Goal: Transaction & Acquisition: Purchase product/service

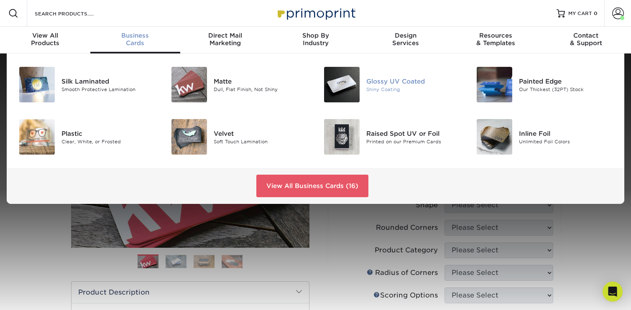
click at [342, 80] on img at bounding box center [342, 85] width 36 height 36
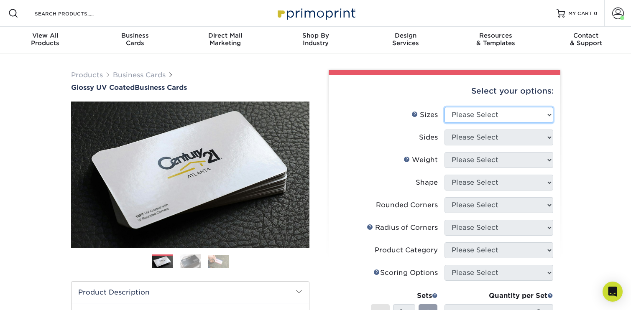
click at [490, 110] on select "Please Select 1.5" x 3.5" - Mini 1.75" x 3.5" - Mini 2" x 2" - Square 2" x 3" -…" at bounding box center [499, 115] width 109 height 16
select select "2.00x3.50"
click at [445, 107] on select "Please Select 1.5" x 3.5" - Mini 1.75" x 3.5" - Mini 2" x 2" - Square 2" x 3" -…" at bounding box center [499, 115] width 109 height 16
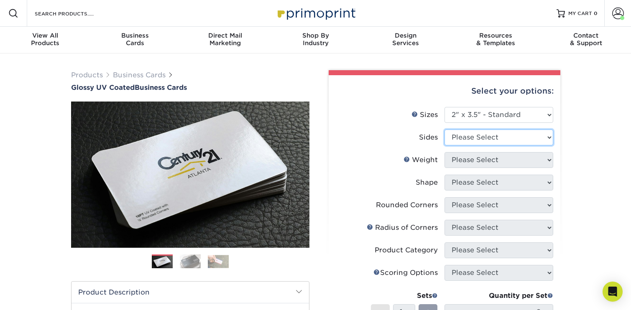
click at [521, 139] on select "Please Select Print Both Sides Print Front Only" at bounding box center [499, 138] width 109 height 16
select select "13abbda7-1d64-4f25-8bb2-c179b224825d"
click at [445, 130] on select "Please Select Print Both Sides Print Front Only" at bounding box center [499, 138] width 109 height 16
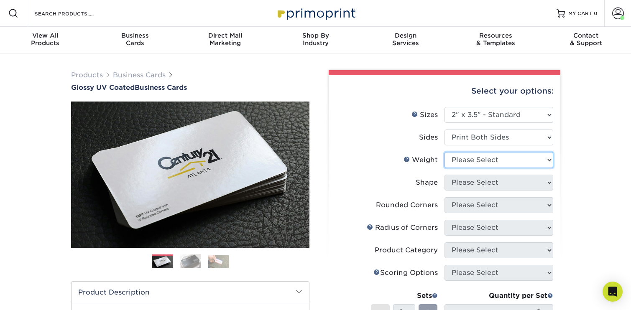
click at [525, 162] on select "Please Select 16PT 14PT" at bounding box center [499, 160] width 109 height 16
select select "14PT"
click at [445, 152] on select "Please Select 16PT 14PT" at bounding box center [499, 160] width 109 height 16
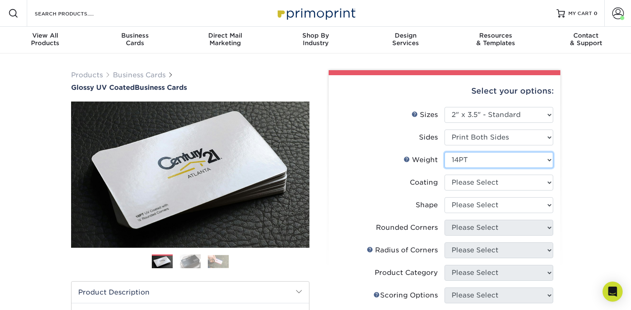
scroll to position [1, 0]
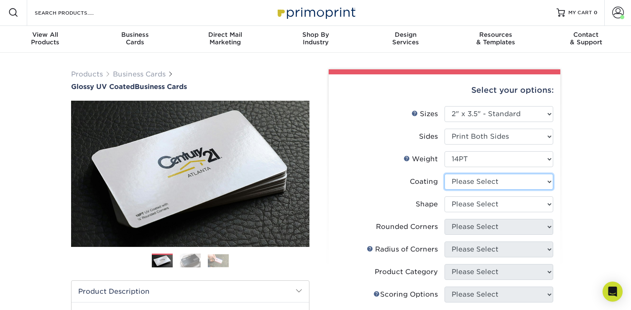
click at [520, 186] on select at bounding box center [499, 182] width 109 height 16
select select "ae367451-b2b8-45df-a344-0f05b6a12993"
click at [445, 174] on select at bounding box center [499, 182] width 109 height 16
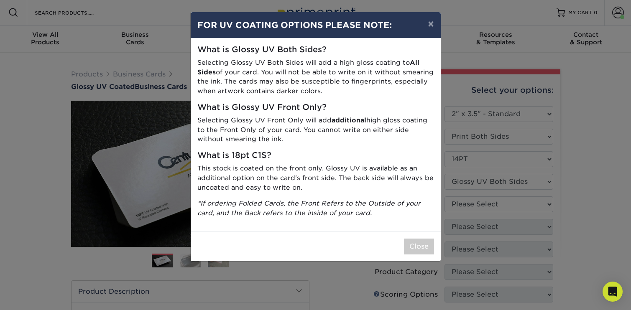
drag, startPoint x: 534, startPoint y: 198, endPoint x: 485, endPoint y: 201, distance: 49.5
click at [534, 198] on div "× FOR UV COATING OPTIONS PLEASE NOTE: What is Glossy UV Both Sides? Selecting G…" at bounding box center [315, 155] width 631 height 310
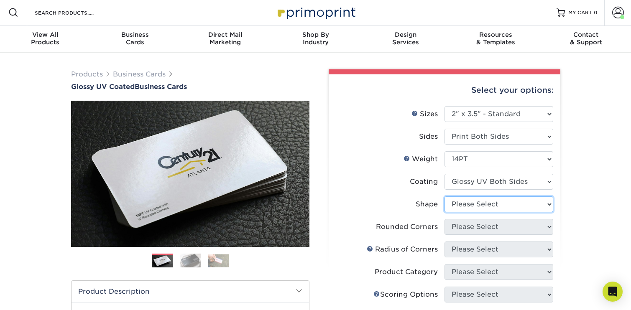
click at [518, 200] on select "Please Select Standard" at bounding box center [499, 205] width 109 height 16
select select "standard"
click at [445, 197] on select "Please Select Standard" at bounding box center [499, 205] width 109 height 16
click at [514, 227] on select "Please Select Yes - Round 2 Corners Yes - Round 4 Corners No" at bounding box center [499, 227] width 109 height 16
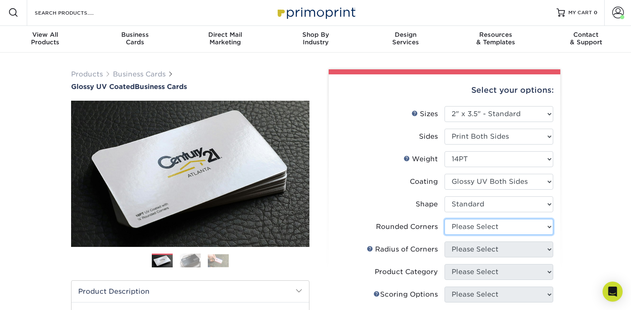
select select "0"
click at [445, 219] on select "Please Select Yes - Round 2 Corners Yes - Round 4 Corners No" at bounding box center [499, 227] width 109 height 16
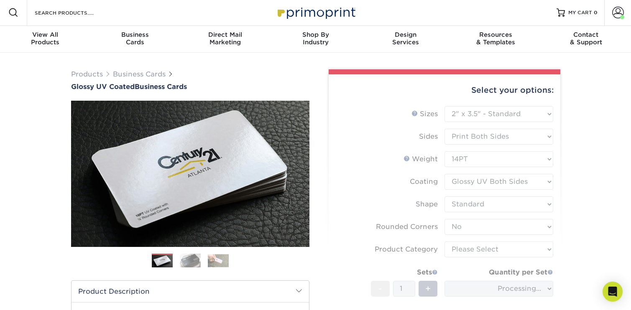
click at [549, 290] on form "Sizes Help Sizes Please Select 1.5" x 3.5" - Mini 1.75" x 3.5" - Mini 2" x 2" -…" at bounding box center [445, 234] width 218 height 256
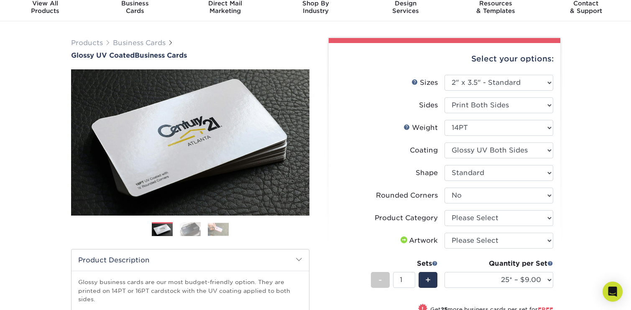
scroll to position [59, 0]
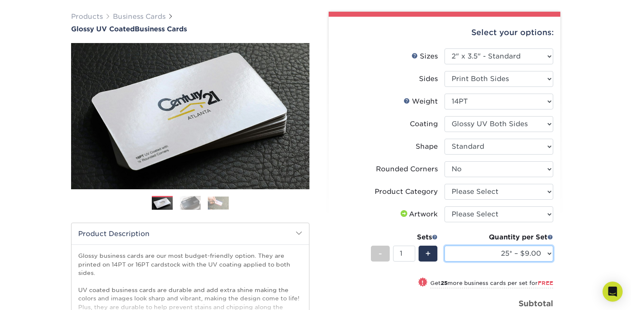
click at [545, 257] on select "25* – $9.00 50* – $9.00 100* – $9.00 250* – $17.00 500 – $33.00 1000 – $42.00 (…" at bounding box center [499, 254] width 109 height 16
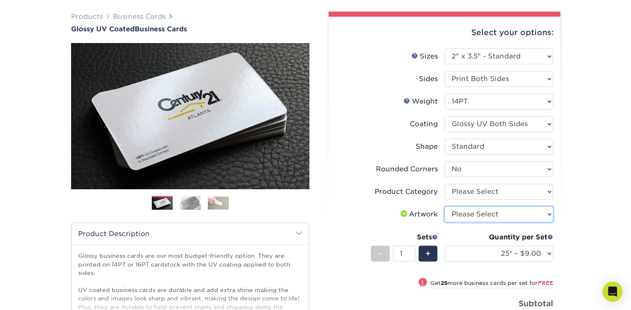
click at [546, 212] on select "Please Select I will upload files I need a design - $100" at bounding box center [499, 215] width 109 height 16
select select "upload"
click at [445, 207] on select "Please Select I will upload files I need a design - $100" at bounding box center [499, 215] width 109 height 16
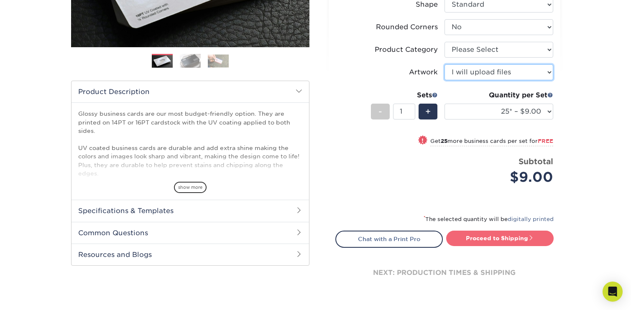
scroll to position [209, 0]
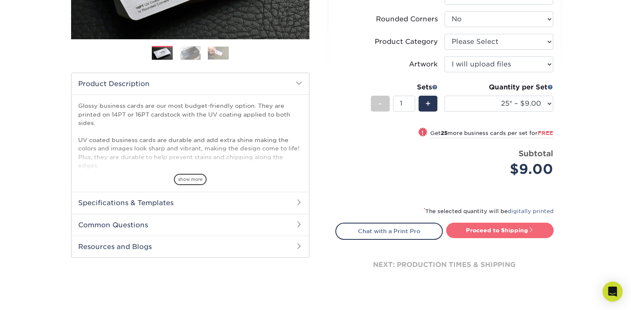
click at [491, 226] on link "Proceed to Shipping" at bounding box center [500, 230] width 108 height 15
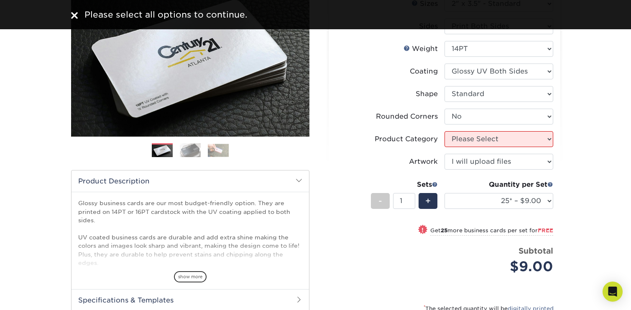
scroll to position [43, 0]
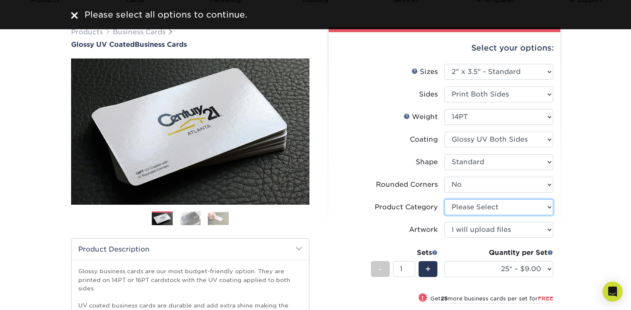
click at [489, 205] on select "Please Select Business Cards" at bounding box center [499, 208] width 109 height 16
select select "3b5148f1-0588-4f88-a218-97bcfdce65c1"
click at [445, 200] on select "Please Select Business Cards" at bounding box center [499, 208] width 109 height 16
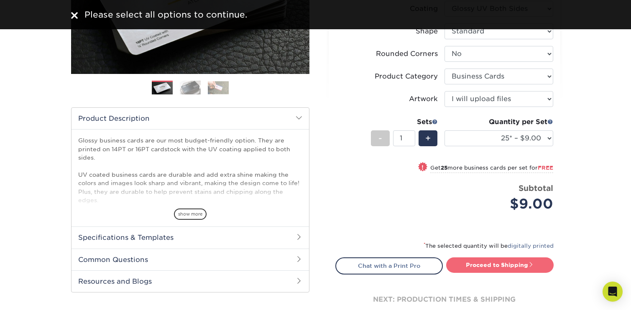
click at [488, 267] on link "Proceed to Shipping" at bounding box center [500, 265] width 108 height 15
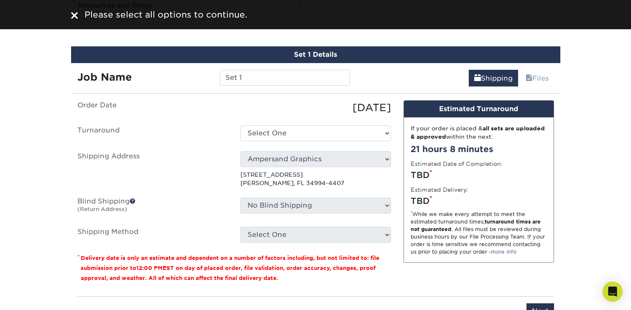
scroll to position [455, 0]
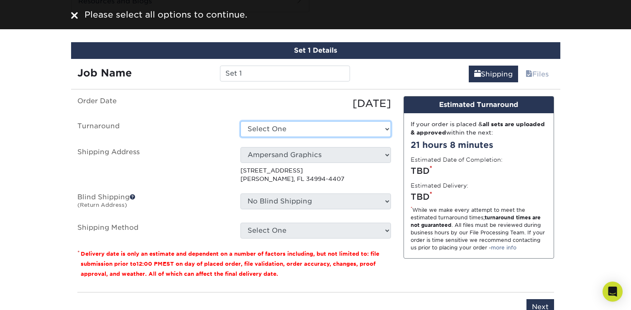
click at [304, 126] on select "Select One 2-4 Business Days 2 Day Next Business Day" at bounding box center [316, 129] width 151 height 16
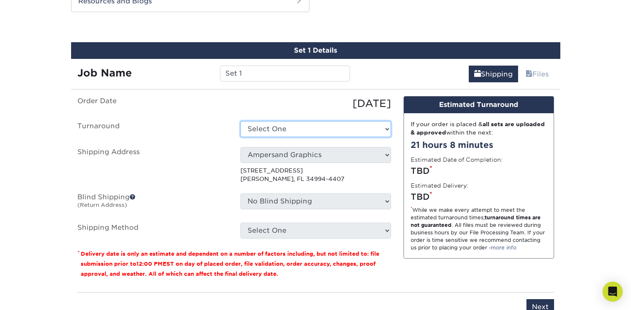
select select "b17b93ac-e4af-4676-b083-0690773bf0c8"
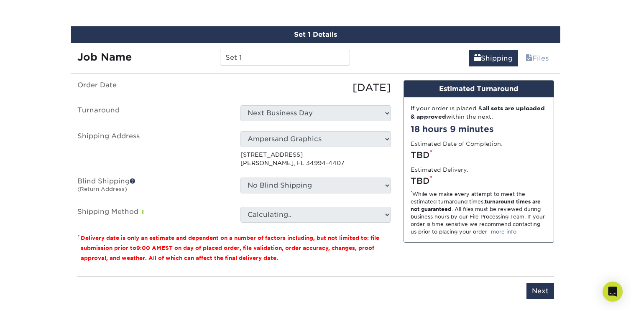
scroll to position [471, 0]
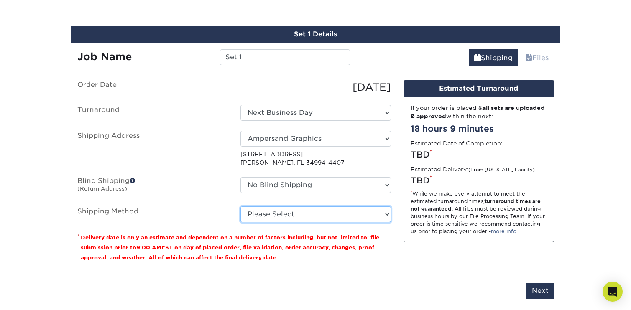
click at [332, 218] on select "Please Select Ground Shipping (+$7.84) 3 Day Shipping Service (+$15.33) 2 Day A…" at bounding box center [316, 215] width 151 height 16
select select "01"
click at [241, 207] on select "Please Select Ground Shipping (+$7.84) 3 Day Shipping Service (+$15.33) 2 Day A…" at bounding box center [316, 215] width 151 height 16
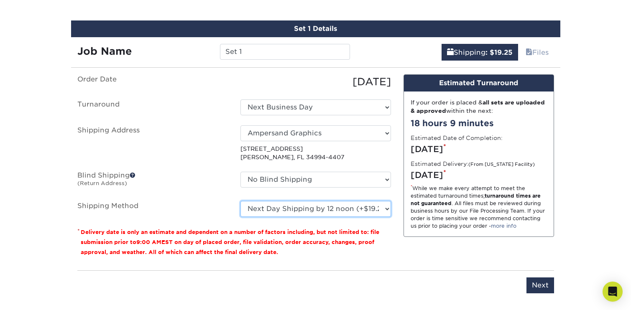
scroll to position [477, 0]
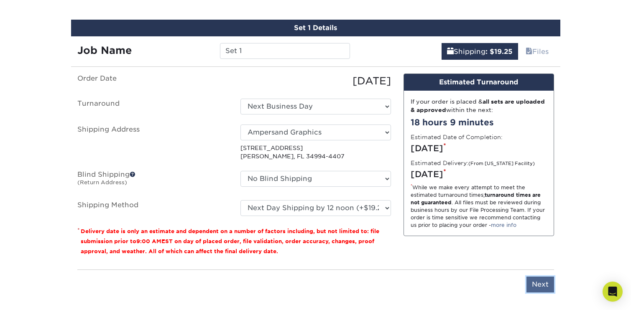
click at [537, 282] on input "Next" at bounding box center [541, 285] width 28 height 16
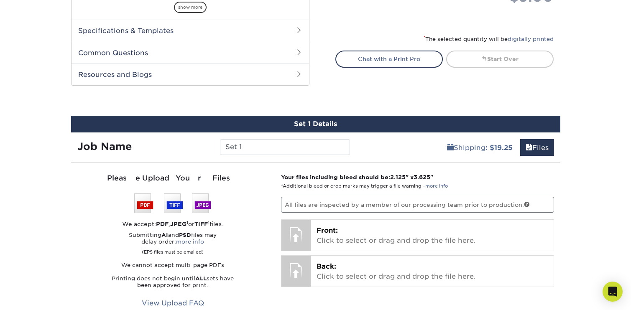
scroll to position [358, 0]
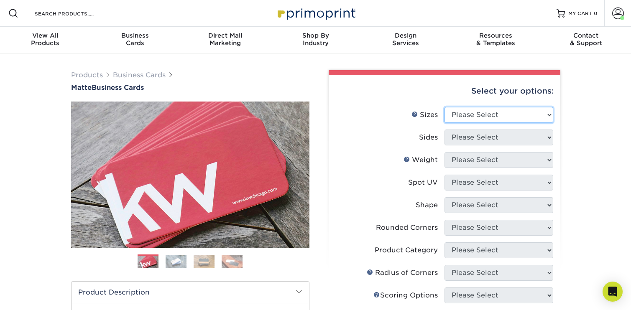
click at [520, 117] on select "Please Select 1.5" x 3.5" - Mini 1.75" x 3.5" - Mini 2" x 2" - Square 2" x 3" -…" at bounding box center [499, 115] width 109 height 16
select select "2.00x3.50"
click at [445, 107] on select "Please Select 1.5" x 3.5" - Mini 1.75" x 3.5" - Mini 2" x 2" - Square 2" x 3" -…" at bounding box center [499, 115] width 109 height 16
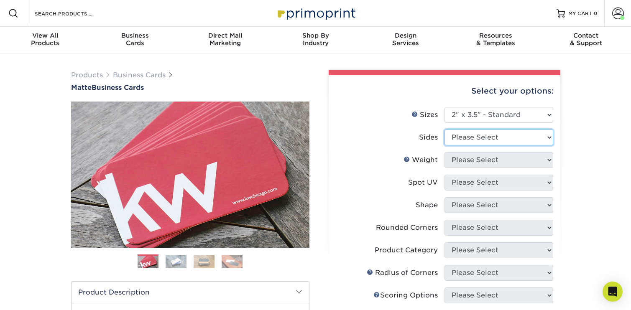
click at [546, 138] on select "Please Select Print Both Sides Print Front Only" at bounding box center [499, 138] width 109 height 16
select select "13abbda7-1d64-4f25-8bb2-c179b224825d"
click at [445, 130] on select "Please Select Print Both Sides Print Front Only" at bounding box center [499, 138] width 109 height 16
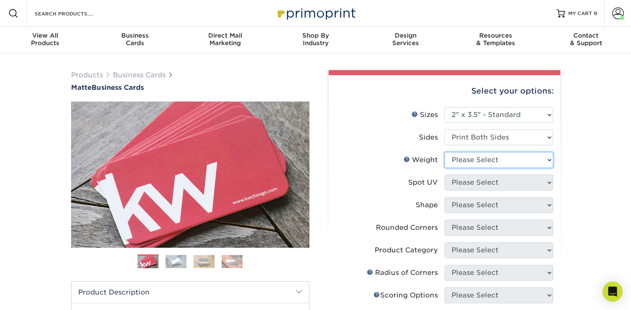
click at [533, 155] on select "Please Select 16PT 14PT" at bounding box center [499, 160] width 109 height 16
select select "16PT"
click at [445, 152] on select "Please Select 16PT 14PT" at bounding box center [499, 160] width 109 height 16
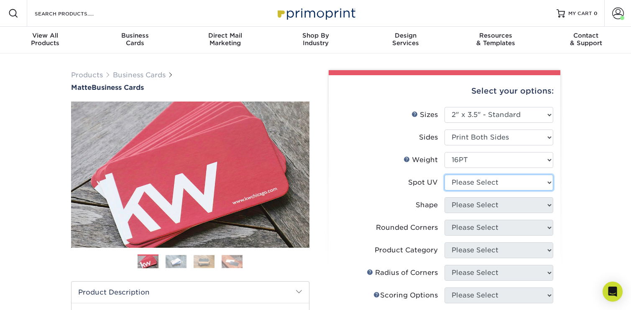
click at [532, 187] on select "Please Select No Spot UV Front and Back (Both Sides) Front Only Back Only" at bounding box center [499, 183] width 109 height 16
select select "1"
click at [445, 175] on select "Please Select No Spot UV Front and Back (Both Sides) Front Only Back Only" at bounding box center [499, 183] width 109 height 16
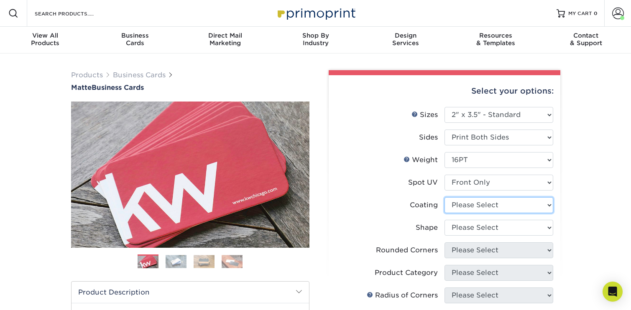
click at [540, 209] on select at bounding box center [499, 206] width 109 height 16
select select "121bb7b5-3b4d-429f-bd8d-bbf80e953313"
click at [445, 198] on select at bounding box center [499, 206] width 109 height 16
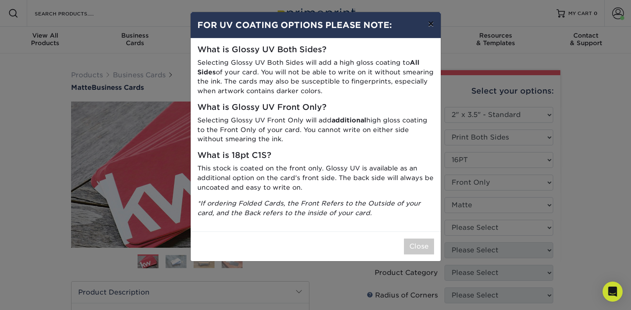
click at [431, 24] on button "×" at bounding box center [430, 23] width 19 height 23
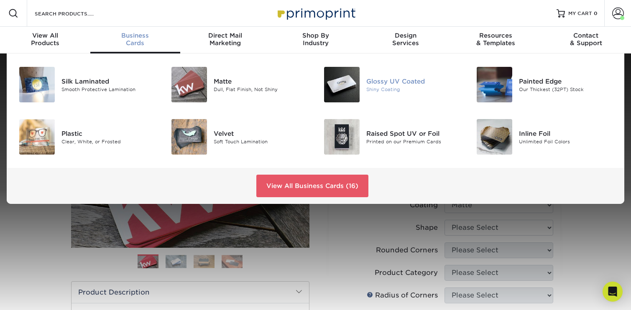
click at [354, 89] on img at bounding box center [342, 85] width 36 height 36
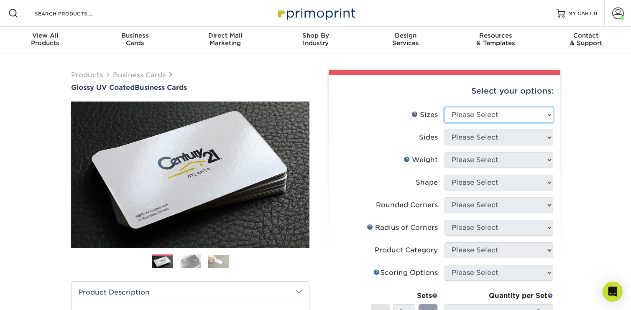
click at [492, 121] on select "Please Select 1.5" x 3.5" - Mini 1.75" x 3.5" - Mini 2" x 2" - Square 2" x 3" -…" at bounding box center [499, 115] width 109 height 16
select select "2.00x3.50"
click at [445, 107] on select "Please Select 1.5" x 3.5" - Mini 1.75" x 3.5" - Mini 2" x 2" - Square 2" x 3" -…" at bounding box center [499, 115] width 109 height 16
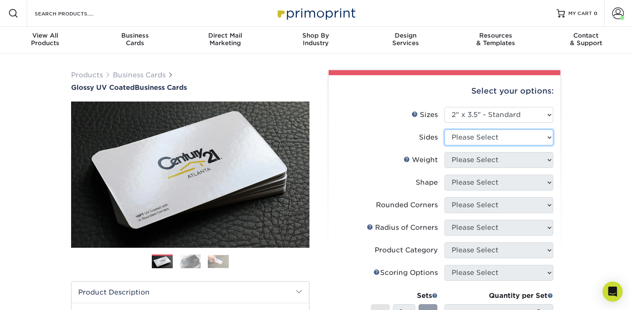
click at [503, 137] on select "Please Select Print Both Sides Print Front Only" at bounding box center [499, 138] width 109 height 16
select select "13abbda7-1d64-4f25-8bb2-c179b224825d"
click at [445, 130] on select "Please Select Print Both Sides Print Front Only" at bounding box center [499, 138] width 109 height 16
click at [511, 164] on select "Please Select" at bounding box center [499, 160] width 109 height 16
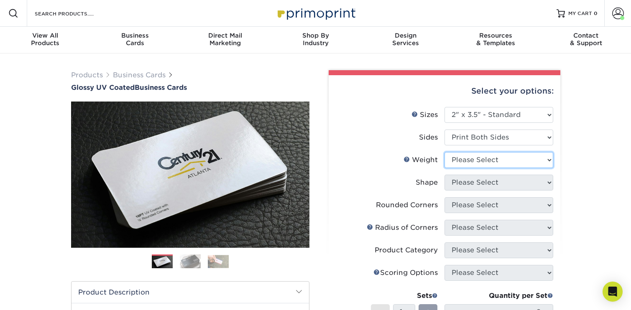
select select "16PT"
click at [445, 152] on select "Please Select 16PT 14PT" at bounding box center [499, 160] width 109 height 16
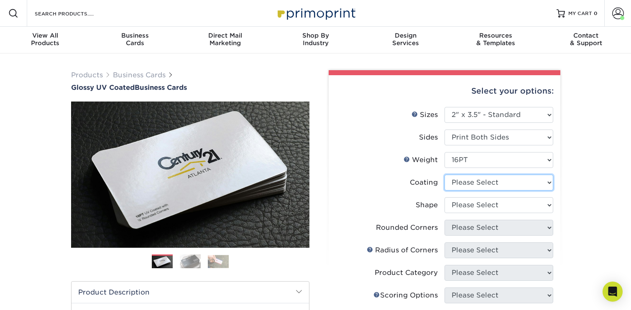
click at [522, 182] on select at bounding box center [499, 183] width 109 height 16
select select "1e8116af-acfc-44b1-83dc-8181aa338834"
click at [445, 175] on select at bounding box center [499, 183] width 109 height 16
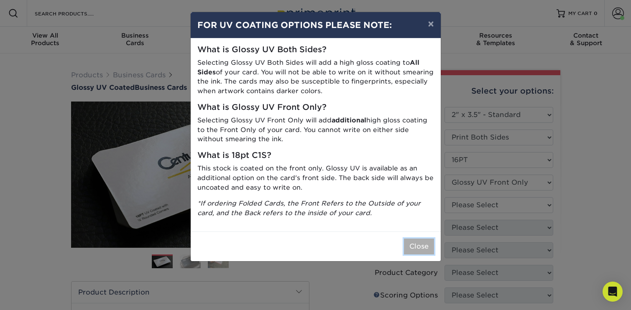
click at [421, 253] on button "Close" at bounding box center [419, 247] width 30 height 16
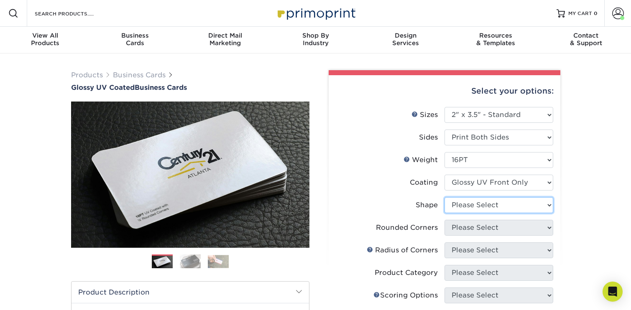
click at [469, 198] on select "Please Select Standard" at bounding box center [499, 206] width 109 height 16
select select "standard"
click at [445, 198] on select "Please Select Standard" at bounding box center [499, 206] width 109 height 16
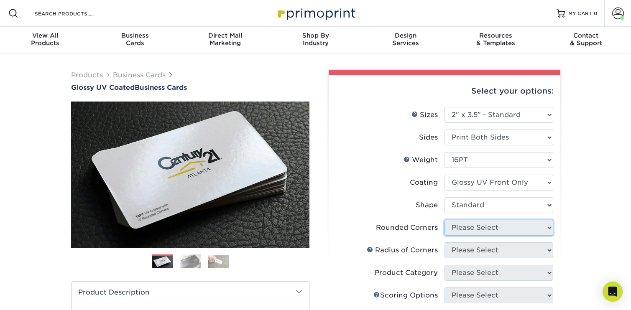
click at [483, 231] on select "Please Select Yes - Round 2 Corners Yes - Round 4 Corners No" at bounding box center [499, 228] width 109 height 16
select select "0"
click at [445, 220] on select "Please Select Yes - Round 2 Corners Yes - Round 4 Corners No" at bounding box center [499, 228] width 109 height 16
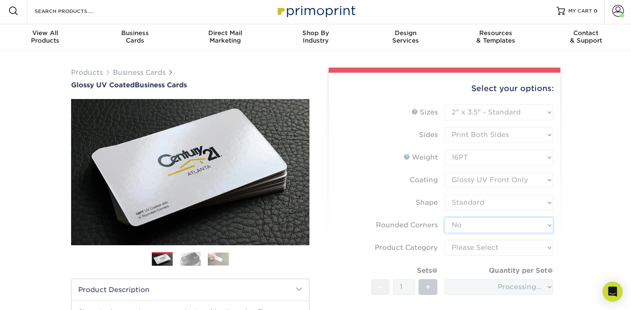
scroll to position [2, 0]
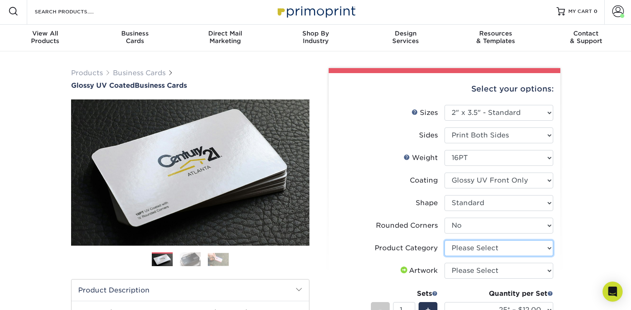
click at [550, 254] on select "Please Select Business Cards" at bounding box center [499, 249] width 109 height 16
select select "3b5148f1-0588-4f88-a218-97bcfdce65c1"
click at [445, 241] on select "Please Select Business Cards" at bounding box center [499, 249] width 109 height 16
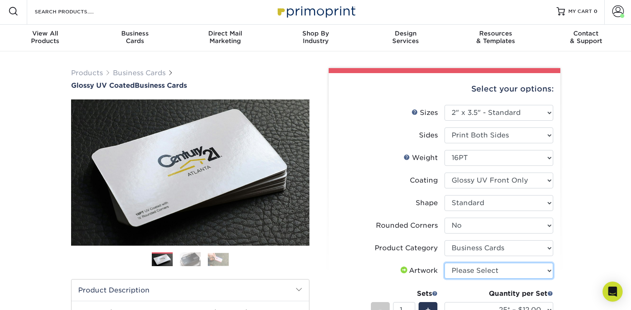
click at [541, 270] on select "Please Select I will upload files I need a design - $100" at bounding box center [499, 271] width 109 height 16
select select "upload"
click at [445, 263] on select "Please Select I will upload files I need a design - $100" at bounding box center [499, 271] width 109 height 16
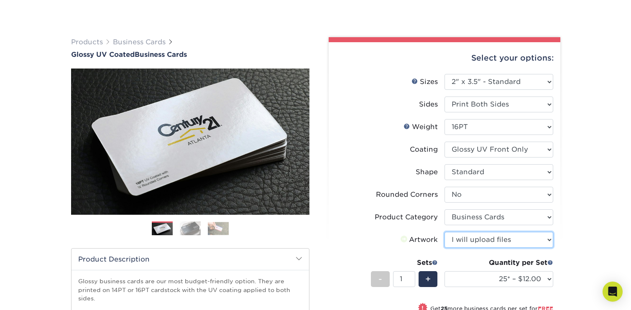
scroll to position [44, 0]
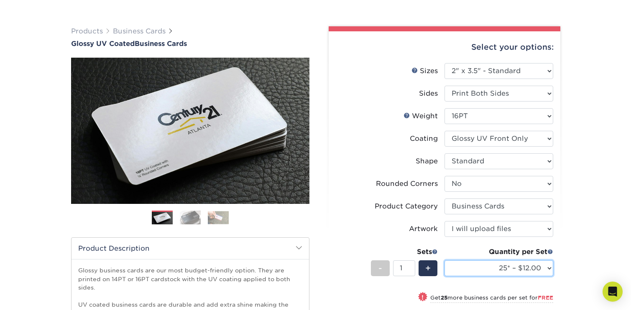
click at [546, 267] on select "25* – $12.00 50* – $12.00 100* – $12.00 250* – $21.00 500 – $42.00 1000 – $53.0…" at bounding box center [499, 269] width 109 height 16
click at [445, 261] on select "25* – $12.00 50* – $12.00 100* – $12.00 250* – $21.00 500 – $42.00 1000 – $53.0…" at bounding box center [499, 269] width 109 height 16
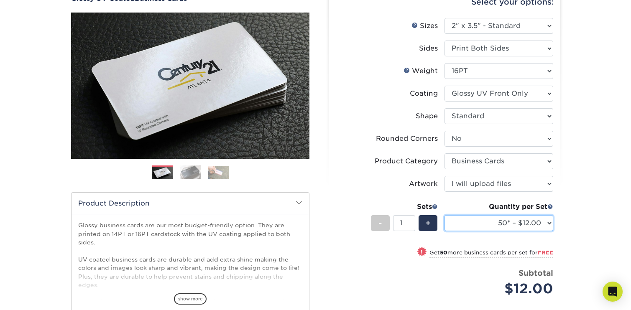
scroll to position [93, 0]
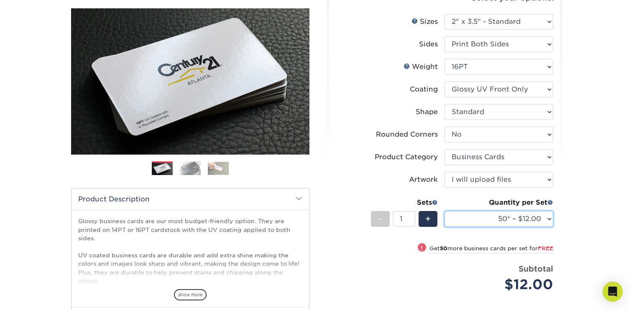
click at [544, 218] on select "25* – $12.00 50* – $12.00 100* – $12.00 250* – $21.00 500 – $42.00 1000 – $53.0…" at bounding box center [499, 219] width 109 height 16
click at [445, 211] on select "25* – $12.00 50* – $12.00 100* – $12.00 250* – $21.00 500 – $42.00 1000 – $53.0…" at bounding box center [499, 219] width 109 height 16
click at [552, 222] on select "25* – $12.00 50* – $12.00 100* – $12.00 250* – $21.00 500 – $42.00 1000 – $53.0…" at bounding box center [499, 219] width 109 height 16
click at [445, 211] on select "25* – $12.00 50* – $12.00 100* – $12.00 250* – $21.00 500 – $42.00 1000 – $53.0…" at bounding box center [499, 219] width 109 height 16
click at [538, 221] on select "25* – $12.00 50* – $12.00 100* – $12.00 250* – $21.00 500 – $42.00 1000 – $53.0…" at bounding box center [499, 219] width 109 height 16
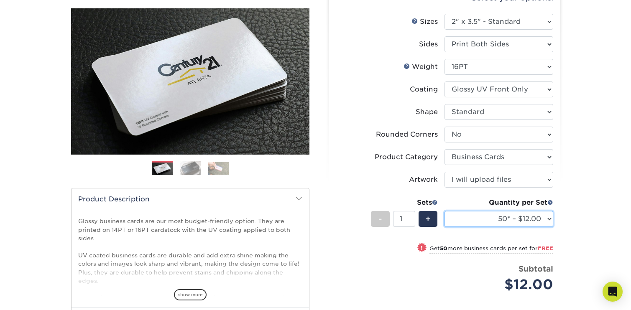
click at [548, 211] on select "25* – $12.00 50* – $12.00 100* – $12.00 250* – $21.00 500 – $42.00 1000 – $53.0…" at bounding box center [499, 219] width 109 height 16
select select "100* – $12.00"
click at [445, 211] on select "25* – $12.00 50* – $12.00 100* – $12.00 250* – $21.00 500 – $42.00 1000 – $53.0…" at bounding box center [499, 219] width 109 height 16
click at [552, 218] on select "25* – $12.00 50* – $12.00 100* – $12.00 250* – $21.00 500 – $42.00 1000 – $53.0…" at bounding box center [499, 219] width 109 height 16
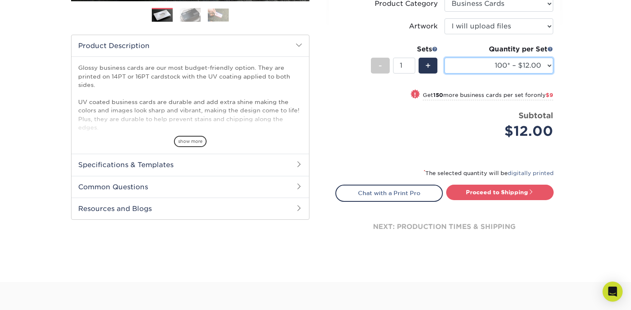
scroll to position [248, 0]
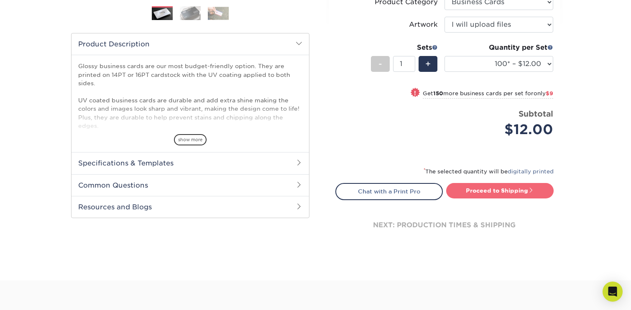
drag, startPoint x: 497, startPoint y: 205, endPoint x: 499, endPoint y: 192, distance: 13.1
click at [497, 202] on div "next: production times & shipping" at bounding box center [445, 225] width 218 height 50
click at [499, 192] on link "Proceed to Shipping" at bounding box center [500, 190] width 108 height 15
type input "Set 1"
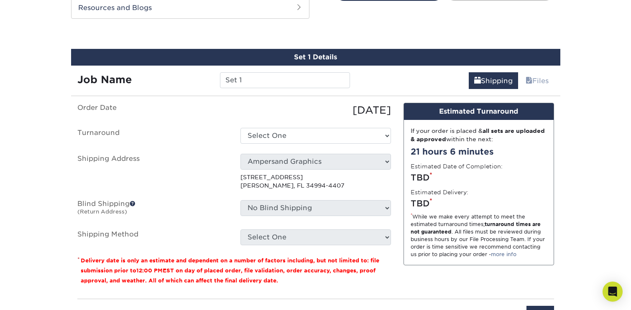
scroll to position [455, 0]
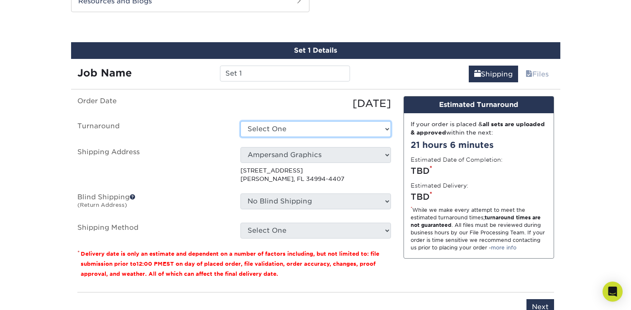
click at [373, 125] on select "Select One 2-4 Business Days 2 Day Next Business Day" at bounding box center [316, 129] width 151 height 16
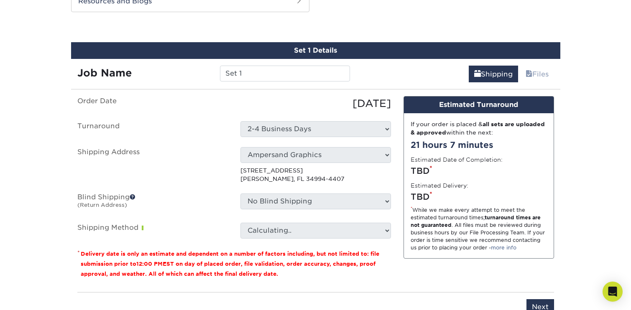
scroll to position [455, 0]
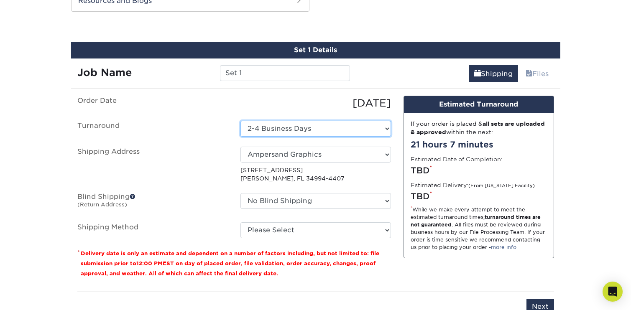
click at [366, 133] on select "Select One 2-4 Business Days 2 Day Next Business Day" at bounding box center [316, 129] width 151 height 16
select select "524849a2-3692-4740-af03-2e563160a62a"
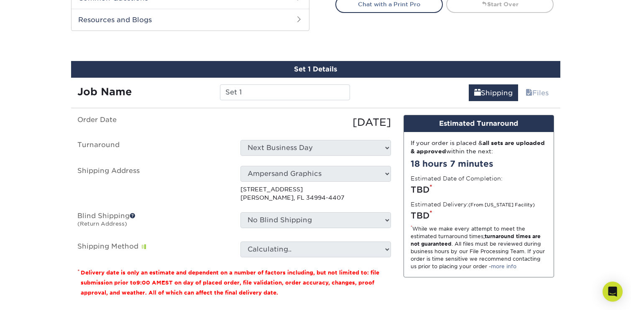
scroll to position [437, 0]
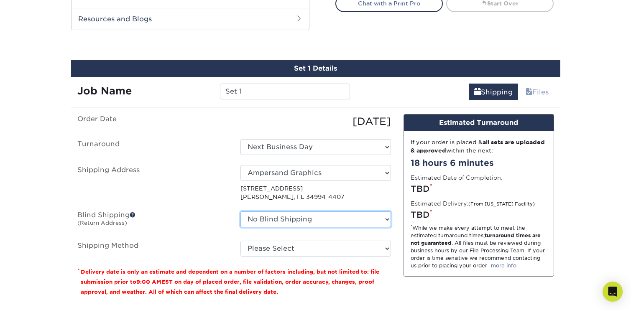
click at [379, 217] on select "No Blind Shipping Ampersand Graphics + Add New Address" at bounding box center [316, 220] width 151 height 16
select select "260382"
click at [241, 212] on select "No Blind Shipping Ampersand Graphics + Add New Address" at bounding box center [316, 220] width 151 height 16
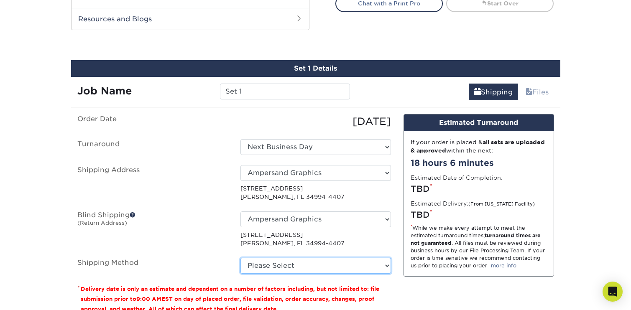
click at [369, 262] on select "Please Select Ground Shipping (+$7.84) 3 Day Shipping Service (+$15.33) 2 Day A…" at bounding box center [316, 266] width 151 height 16
click at [241, 258] on select "Please Select Ground Shipping (+$7.84) 3 Day Shipping Service (+$15.33) 2 Day A…" at bounding box center [316, 266] width 151 height 16
click at [368, 271] on select "Please Select Ground Shipping (+$7.84) 3 Day Shipping Service (+$15.33) 2 Day A…" at bounding box center [316, 266] width 151 height 16
select select "01"
click at [241, 258] on select "Please Select Ground Shipping (+$7.84) 3 Day Shipping Service (+$15.33) 2 Day A…" at bounding box center [316, 266] width 151 height 16
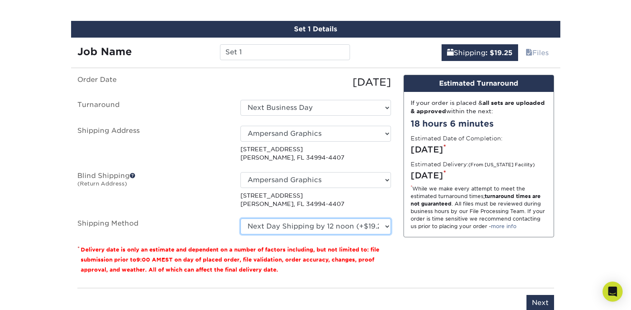
scroll to position [485, 0]
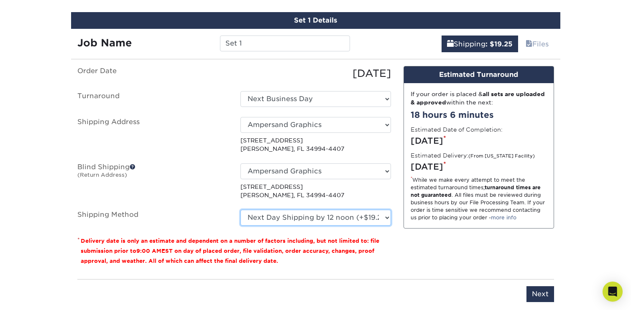
click at [389, 217] on select "Please Select Ground Shipping (+$7.84) 3 Day Shipping Service (+$15.33) 2 Day A…" at bounding box center [316, 218] width 151 height 16
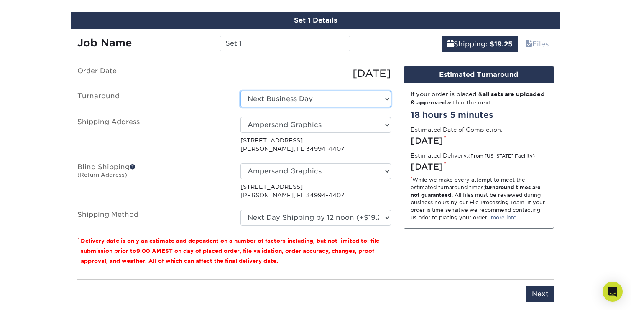
click at [341, 103] on select "Select One 2-4 Business Days 2 Day Next Business Day" at bounding box center [316, 99] width 151 height 16
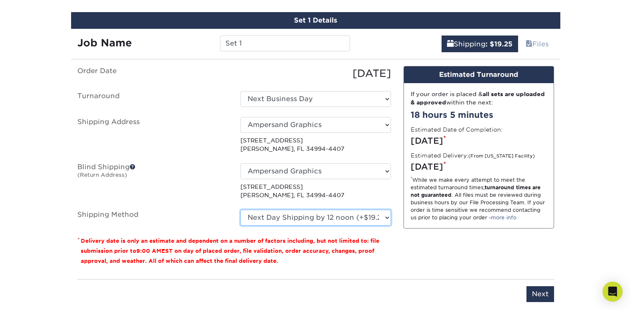
click at [377, 218] on select "Please Select Ground Shipping (+$7.84) 3 Day Shipping Service (+$15.33) 2 Day A…" at bounding box center [316, 218] width 151 height 16
click at [371, 196] on p "553 Se Monterey Rd Stuart, FL 34994-4407" at bounding box center [316, 191] width 151 height 17
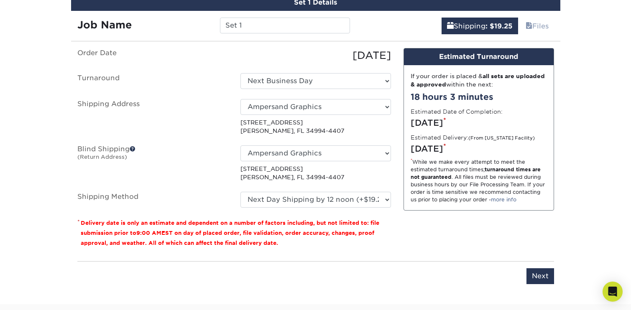
scroll to position [503, 0]
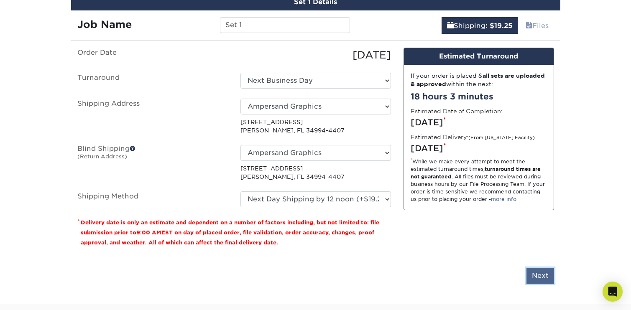
click at [541, 273] on input "Next" at bounding box center [541, 276] width 28 height 16
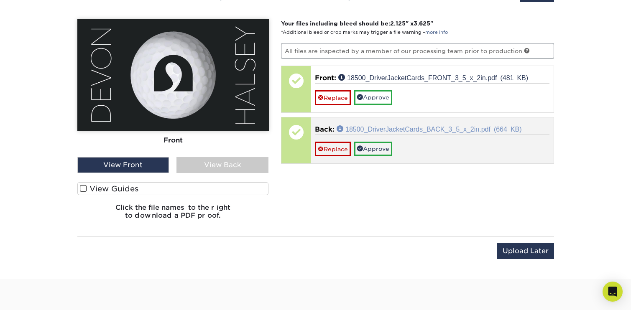
scroll to position [540, 0]
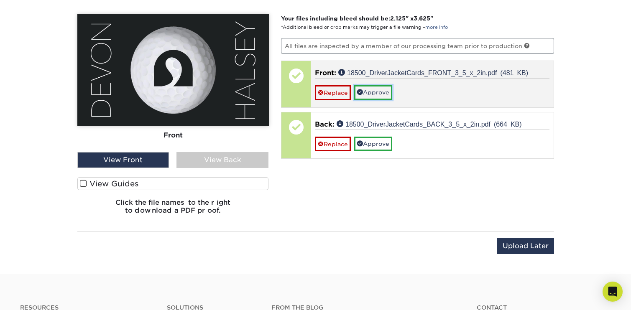
click at [377, 91] on link "Approve" at bounding box center [373, 92] width 38 height 14
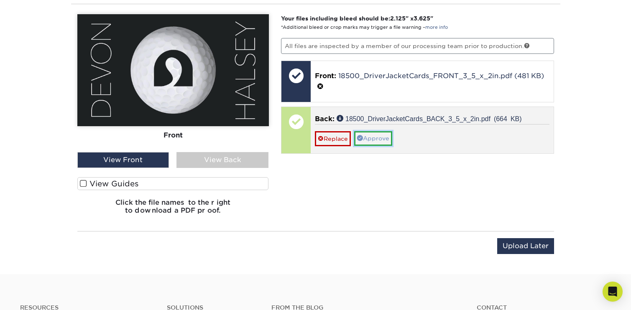
click at [377, 136] on link "Approve" at bounding box center [373, 138] width 38 height 14
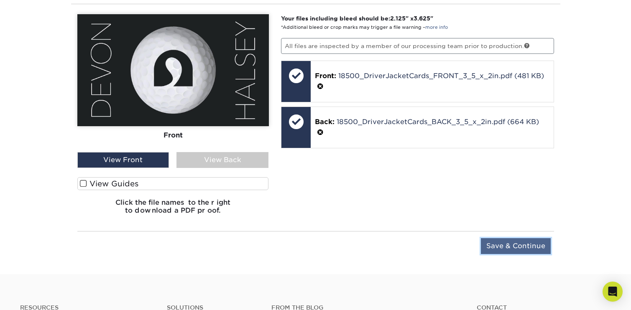
click at [532, 244] on input "Save & Continue" at bounding box center [516, 247] width 70 height 16
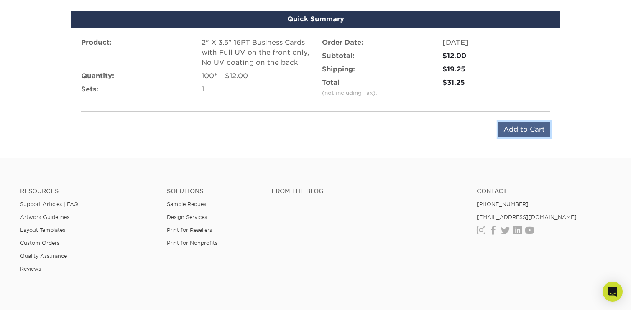
click at [507, 130] on input "Add to Cart" at bounding box center [524, 130] width 52 height 16
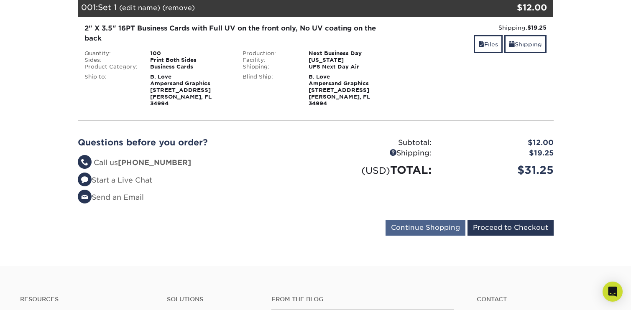
scroll to position [146, 0]
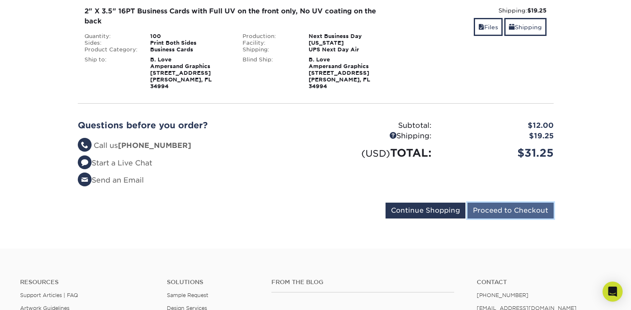
click at [526, 208] on input "Proceed to Checkout" at bounding box center [511, 211] width 86 height 16
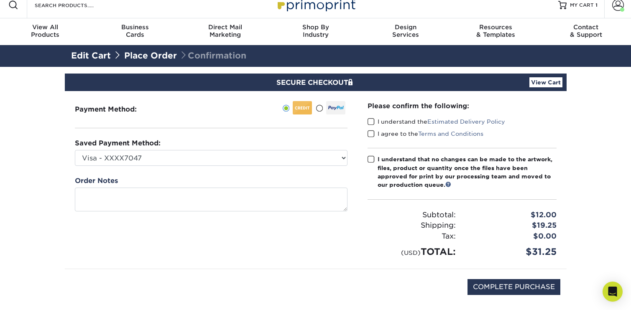
scroll to position [9, 0]
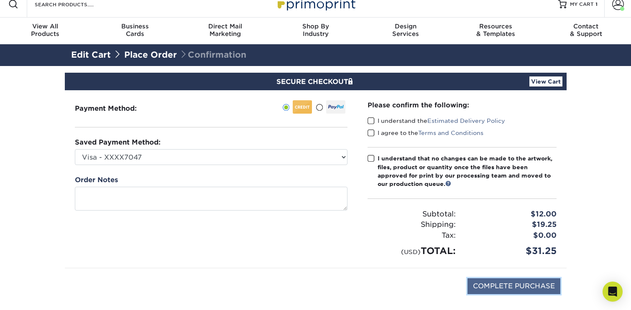
click at [503, 287] on input "COMPLETE PURCHASE" at bounding box center [514, 287] width 93 height 16
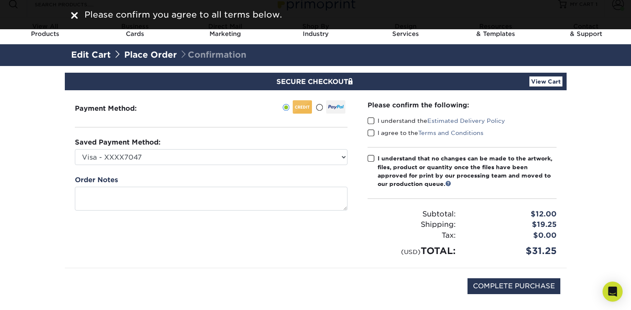
click at [373, 123] on span at bounding box center [371, 121] width 7 height 8
click at [0, 0] on input "I understand the Estimated Delivery Policy" at bounding box center [0, 0] width 0 height 0
drag, startPoint x: 373, startPoint y: 131, endPoint x: 375, endPoint y: 146, distance: 14.8
click at [373, 131] on span at bounding box center [371, 133] width 7 height 8
click at [0, 0] on input "I agree to the Terms and Conditions" at bounding box center [0, 0] width 0 height 0
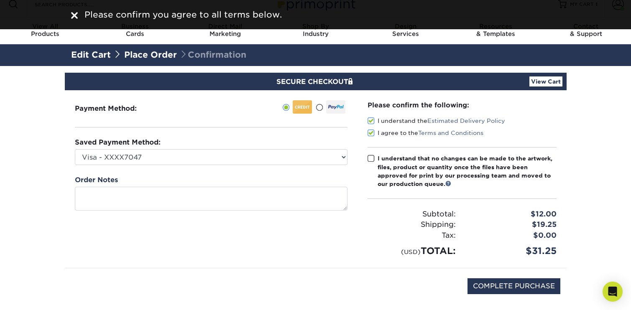
drag, startPoint x: 372, startPoint y: 153, endPoint x: 372, endPoint y: 161, distance: 8.0
click at [372, 154] on div "Please confirm the following: I understand the Estimated Delivery Policy I agre…" at bounding box center [462, 179] width 189 height 158
click at [372, 161] on span at bounding box center [371, 159] width 7 height 8
click at [0, 0] on input "I understand that no changes can be made to the artwork, files, product or quan…" at bounding box center [0, 0] width 0 height 0
click at [511, 288] on input "COMPLETE PURCHASE" at bounding box center [514, 287] width 93 height 16
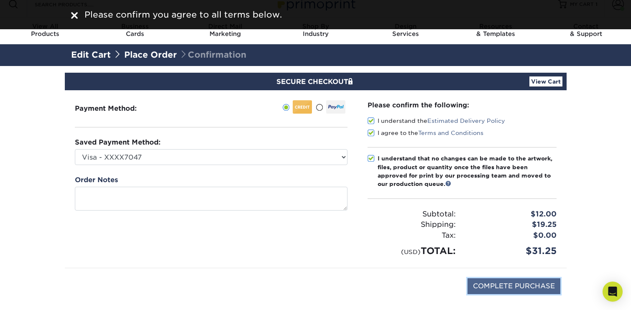
type input "PROCESSING, PLEASE WAIT..."
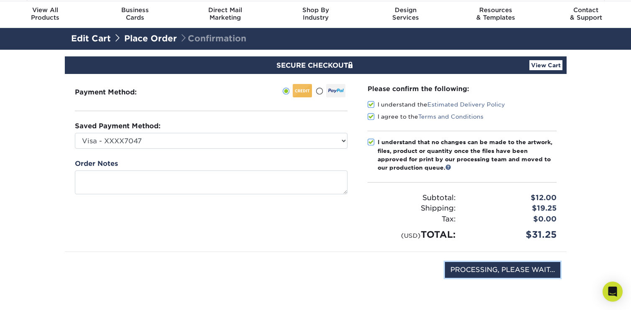
scroll to position [0, 0]
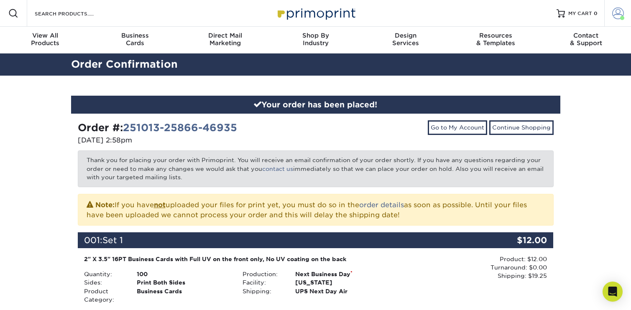
click at [610, 10] on link "Account" at bounding box center [618, 13] width 27 height 27
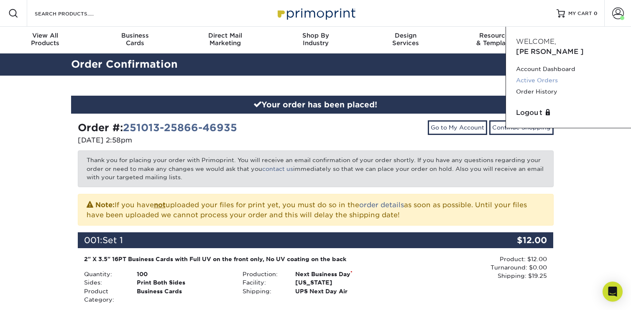
click at [543, 75] on link "Active Orders" at bounding box center [568, 80] width 105 height 11
click at [545, 86] on link "Order History" at bounding box center [568, 91] width 105 height 11
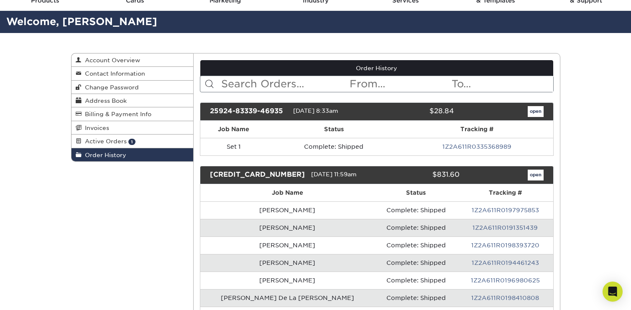
scroll to position [38, 0]
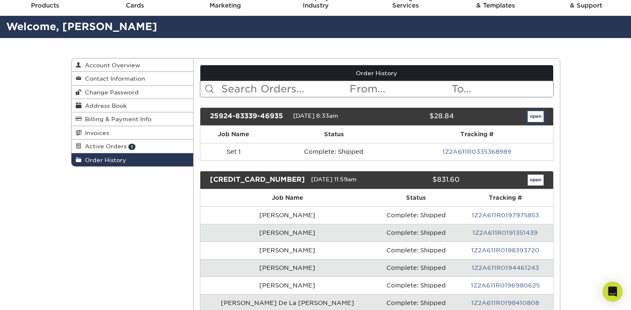
click at [530, 117] on link "open" at bounding box center [536, 116] width 16 height 11
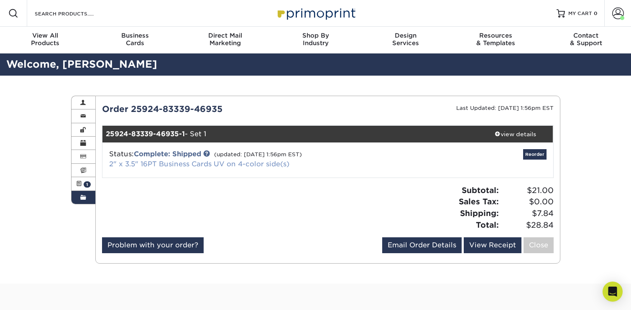
scroll to position [0, 0]
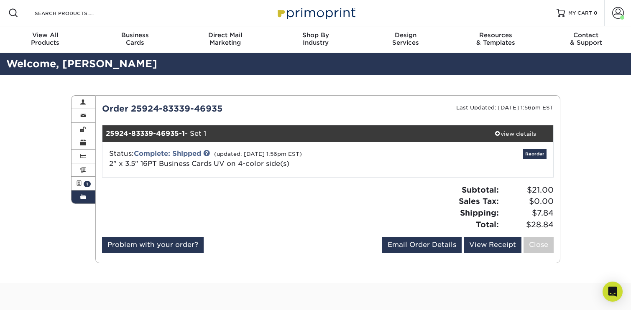
drag, startPoint x: 275, startPoint y: 151, endPoint x: 382, endPoint y: 142, distance: 107.9
click at [331, 141] on div "25924-83339-46935-1 - Set 1 view details Status: Complete: Shipped (updated: 09…" at bounding box center [328, 152] width 451 height 52
click at [512, 132] on div "view details" at bounding box center [515, 134] width 75 height 8
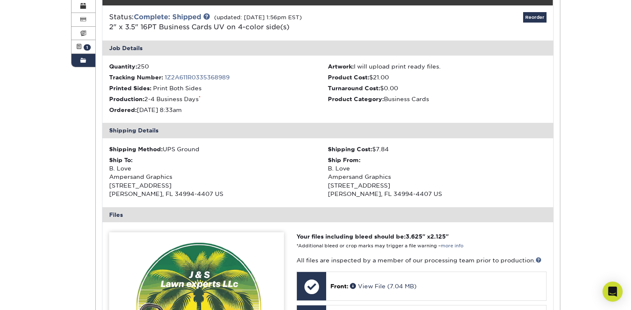
scroll to position [0, 0]
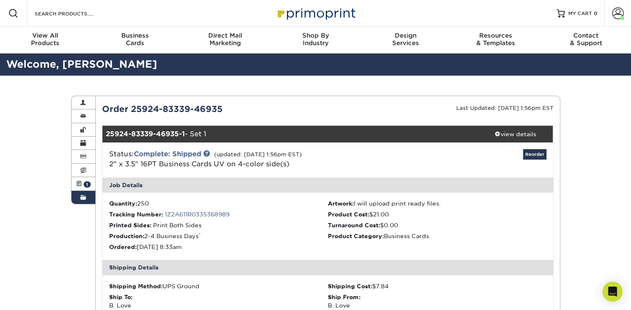
click at [80, 180] on link "Active Orders 1" at bounding box center [84, 183] width 24 height 13
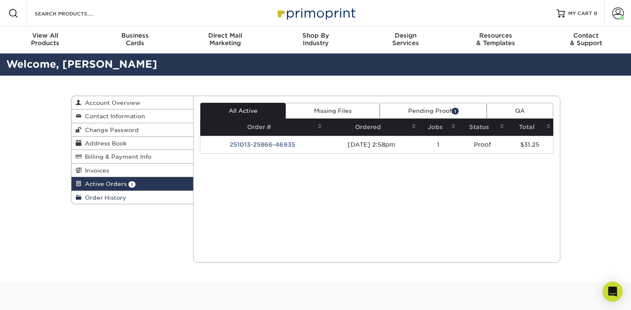
click at [114, 195] on span "Order History" at bounding box center [104, 198] width 45 height 7
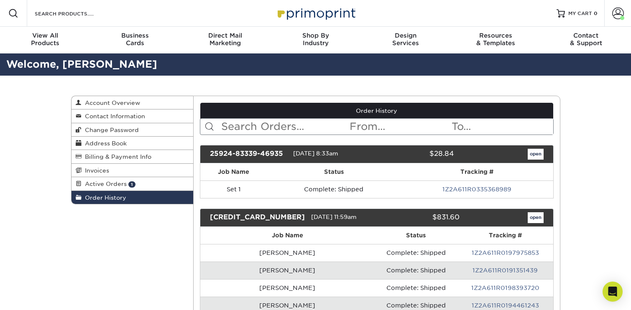
click at [311, 154] on span "09/24/2025 8:33am" at bounding box center [315, 153] width 45 height 7
click at [266, 154] on div "25924-83339-46935" at bounding box center [249, 154] width 90 height 11
click at [536, 155] on link "open" at bounding box center [536, 154] width 16 height 11
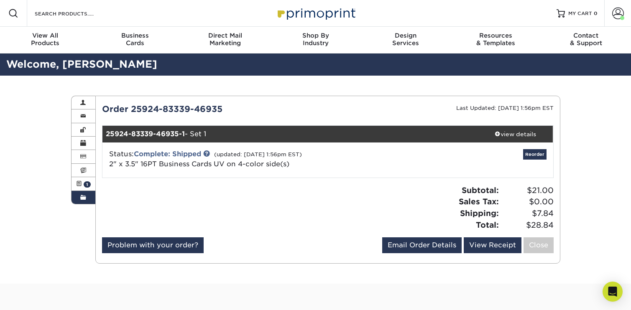
click at [87, 200] on link "Order History" at bounding box center [84, 197] width 24 height 13
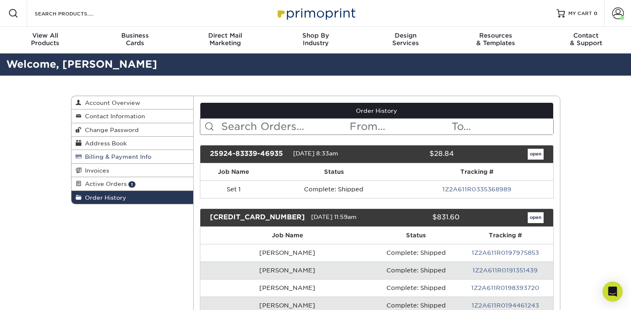
scroll to position [0, 0]
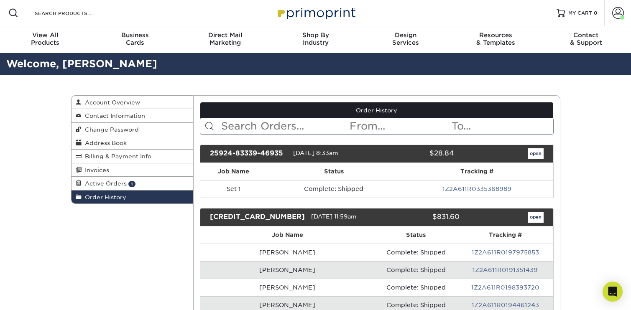
click at [108, 169] on span "Invoices" at bounding box center [96, 170] width 28 height 7
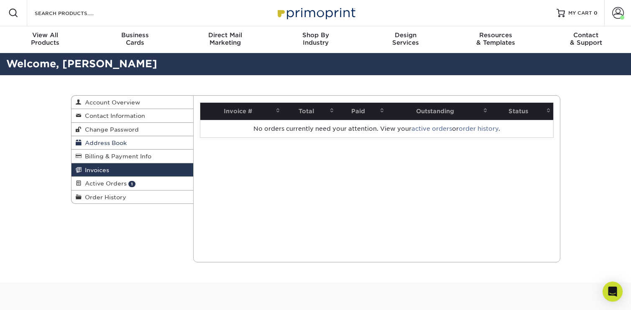
click at [103, 145] on span "Address Book" at bounding box center [104, 143] width 45 height 7
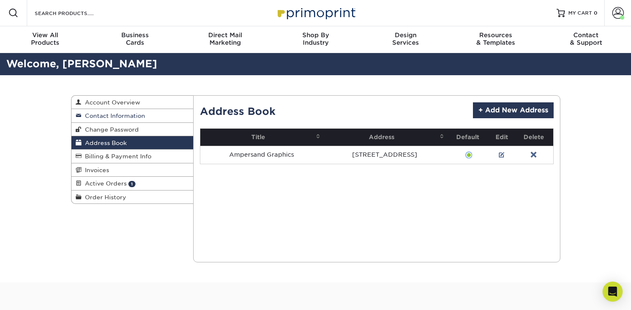
click at [122, 115] on span "Contact Information" at bounding box center [114, 116] width 64 height 7
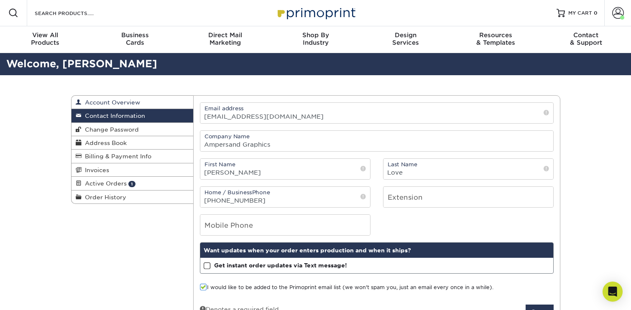
click at [100, 103] on span "Account Overview" at bounding box center [111, 102] width 59 height 7
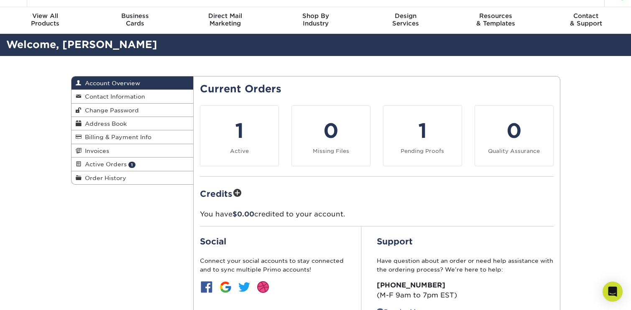
scroll to position [25, 0]
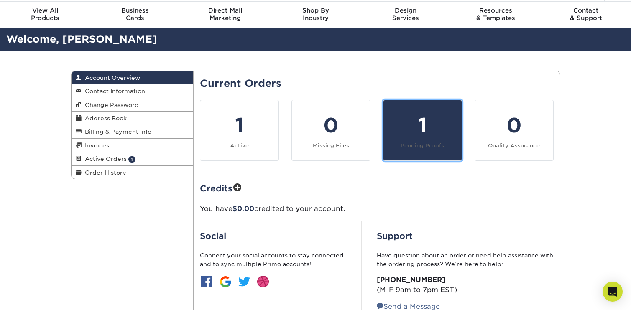
click at [440, 146] on small "Pending Proofs" at bounding box center [423, 146] width 44 height 6
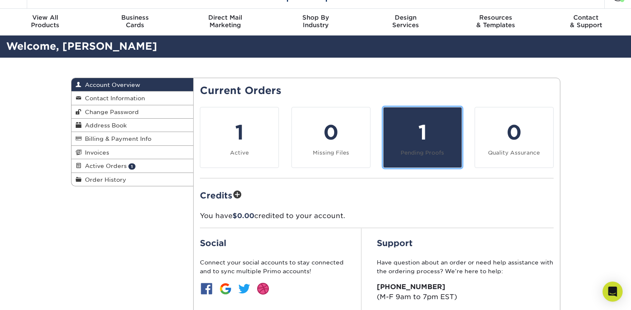
scroll to position [0, 0]
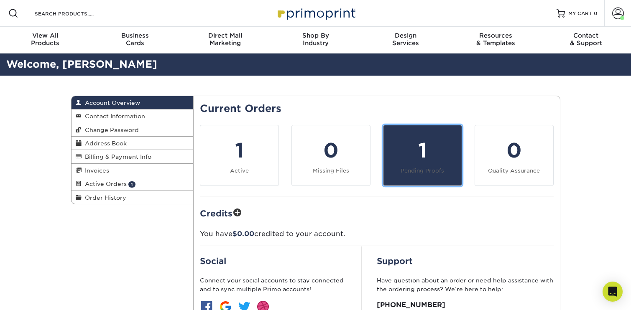
click at [416, 136] on div "1" at bounding box center [423, 151] width 68 height 30
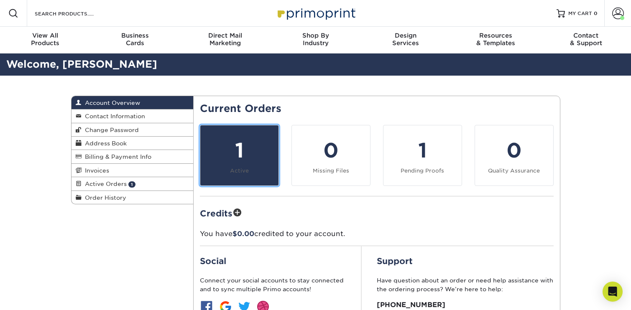
click at [266, 163] on div "1" at bounding box center [239, 151] width 68 height 30
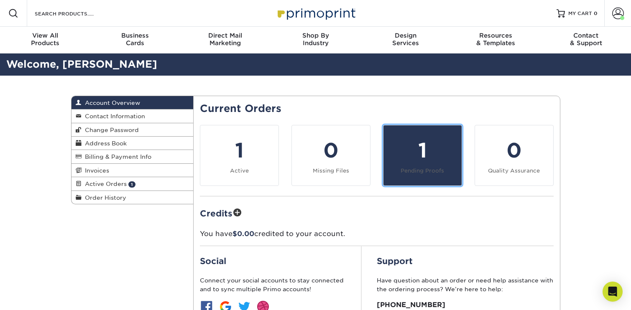
click at [428, 150] on div "1" at bounding box center [423, 151] width 68 height 30
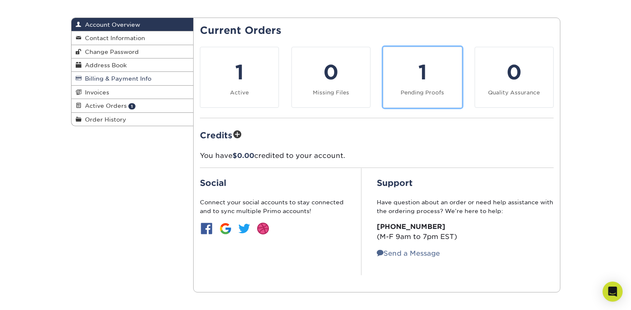
scroll to position [79, 0]
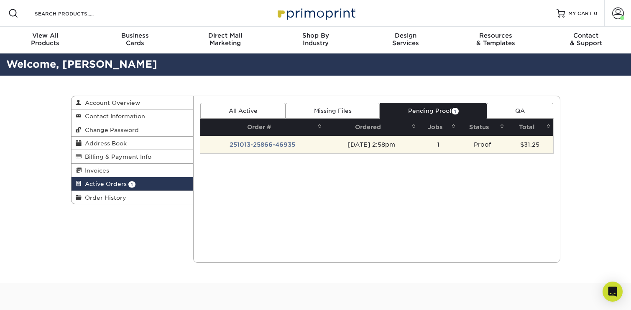
click at [267, 144] on td "251013-25866-46935" at bounding box center [262, 145] width 124 height 18
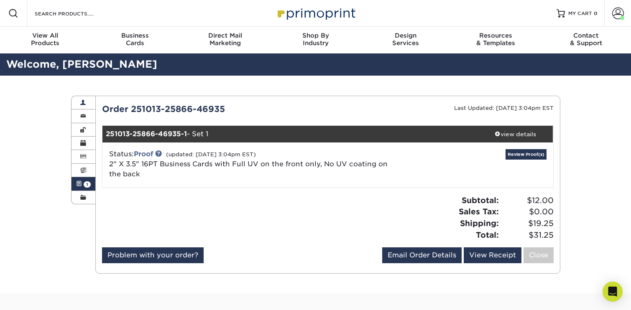
click at [84, 100] on span at bounding box center [83, 103] width 6 height 7
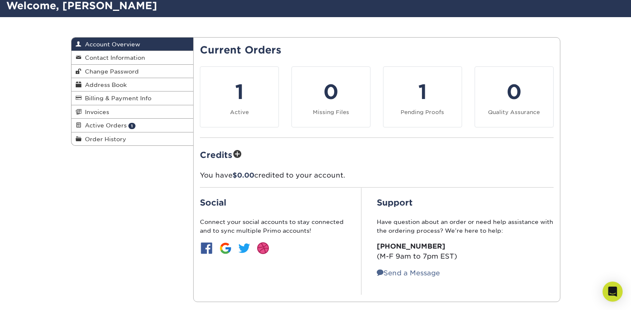
scroll to position [57, 0]
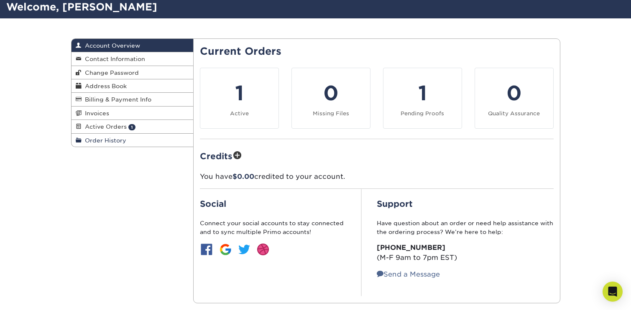
click at [123, 143] on span "Order History" at bounding box center [104, 140] width 45 height 7
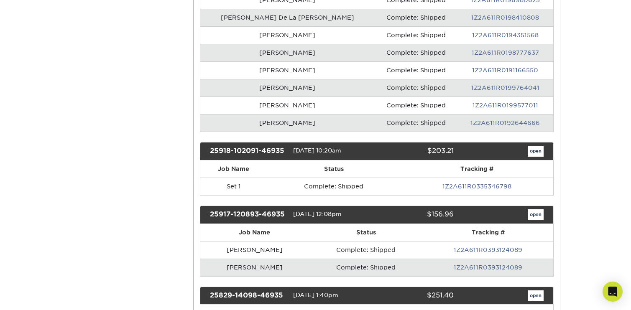
scroll to position [326, 0]
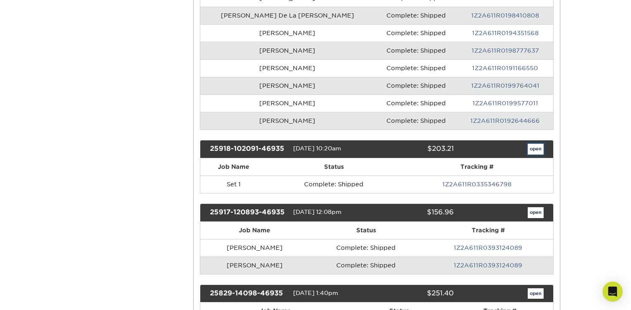
click at [535, 151] on link "open" at bounding box center [536, 149] width 16 height 11
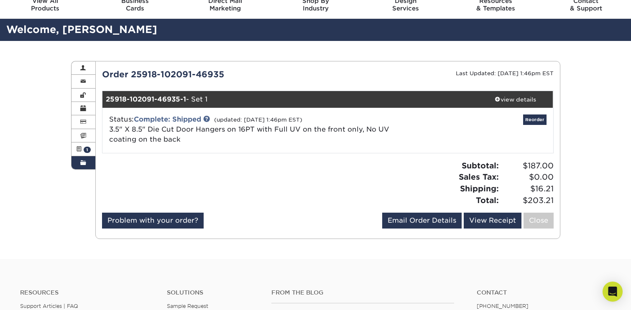
scroll to position [39, 0]
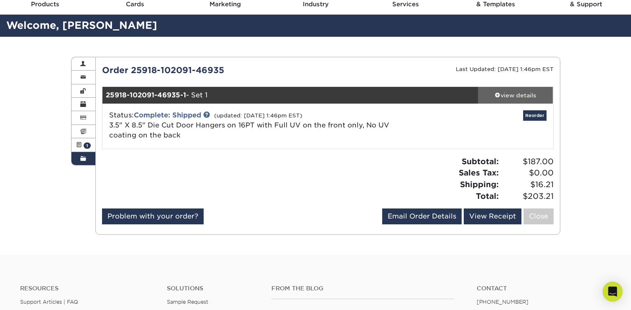
click at [508, 93] on div "view details" at bounding box center [515, 95] width 75 height 8
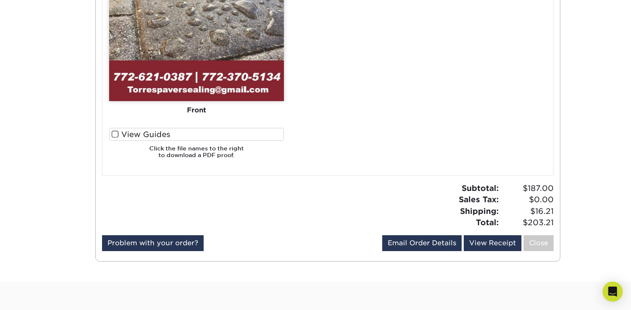
scroll to position [697, 0]
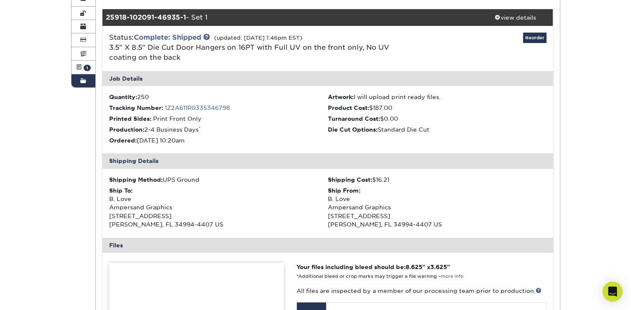
scroll to position [127, 0]
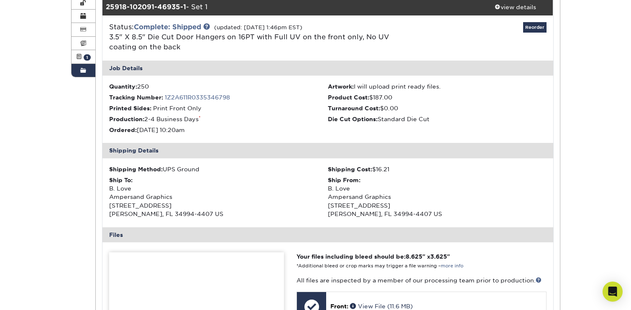
click at [80, 65] on link "Order History" at bounding box center [84, 70] width 24 height 13
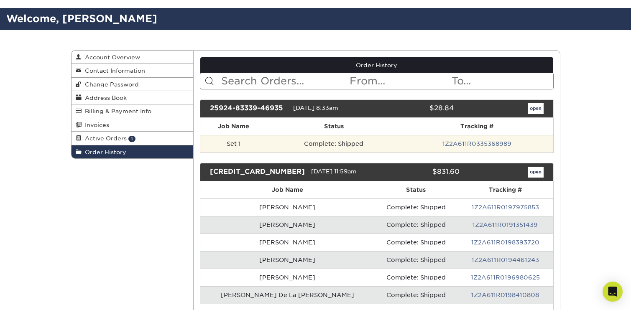
scroll to position [0, 0]
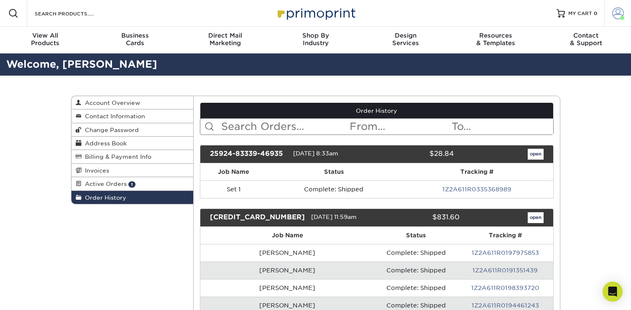
click at [617, 11] on span at bounding box center [619, 14] width 12 height 12
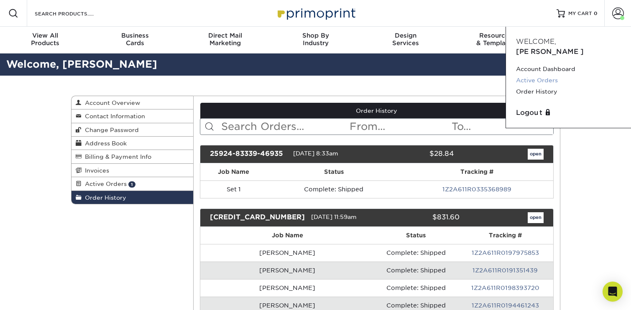
click at [534, 75] on link "Active Orders" at bounding box center [568, 80] width 105 height 11
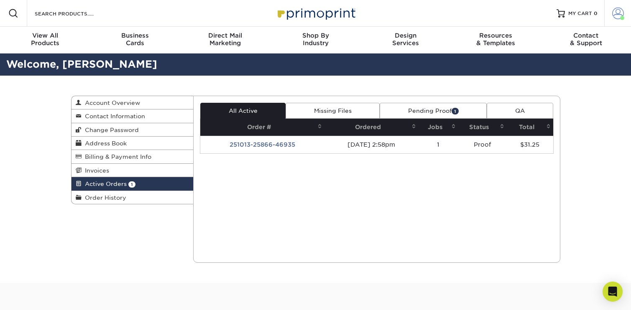
click at [619, 8] on span at bounding box center [619, 14] width 12 height 12
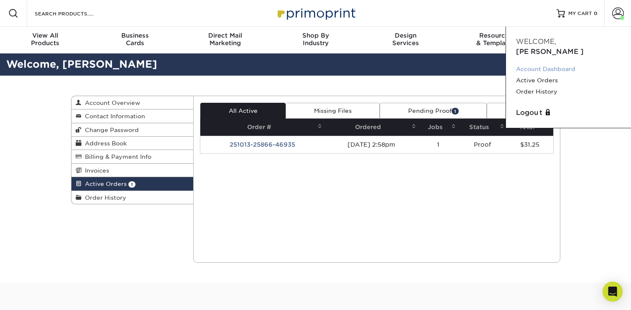
click at [556, 64] on link "Account Dashboard" at bounding box center [568, 69] width 105 height 11
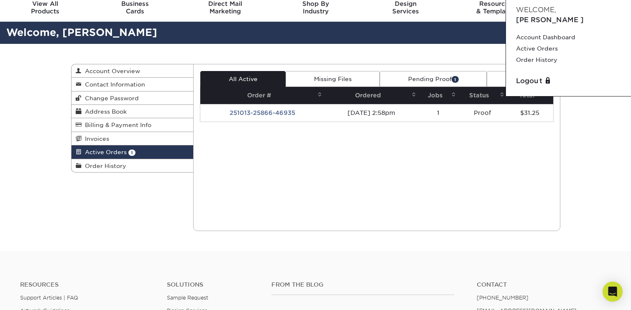
scroll to position [35, 0]
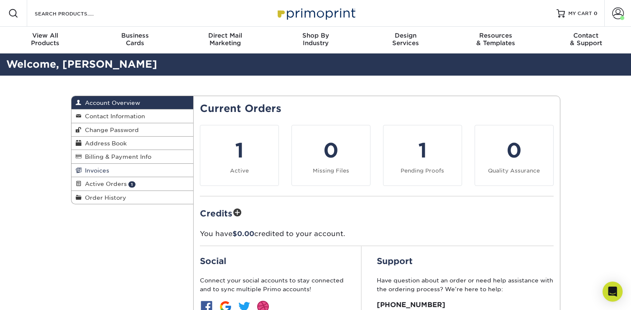
click at [109, 170] on link "Invoices" at bounding box center [133, 170] width 122 height 13
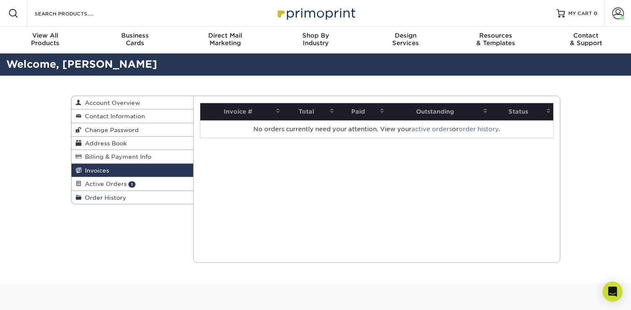
click at [109, 198] on span "Order History" at bounding box center [104, 198] width 45 height 7
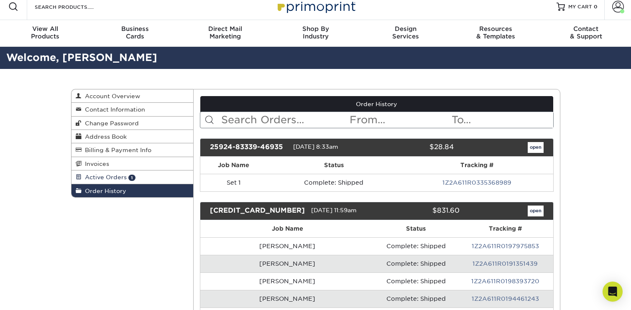
scroll to position [8, 0]
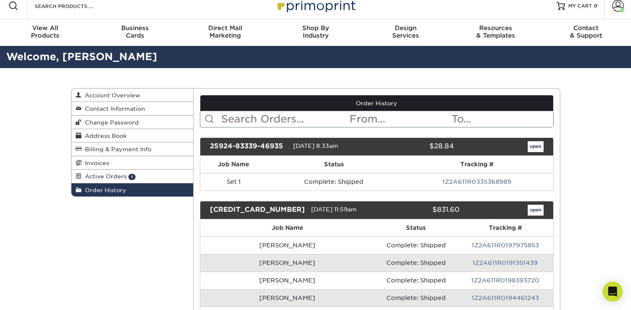
click at [117, 177] on span "Active Orders" at bounding box center [104, 176] width 45 height 7
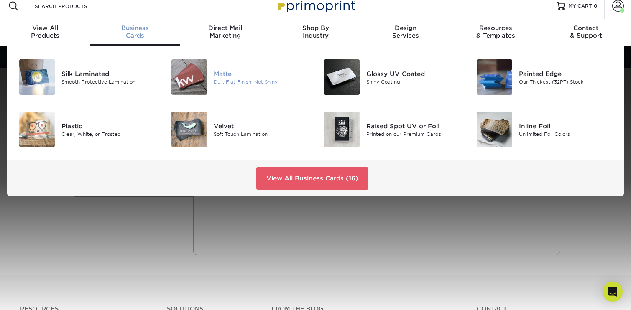
click at [216, 80] on div "Dull, Flat Finish, Not Shiny" at bounding box center [261, 81] width 95 height 7
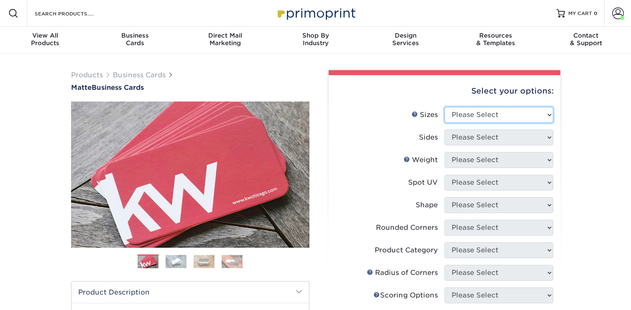
click at [519, 115] on select "Please Select 1.5" x 3.5" - Mini 1.75" x 3.5" - Mini 2" x 2" - Square 2" x 3" -…" at bounding box center [499, 115] width 109 height 16
select select "2.00x3.50"
click at [445, 107] on select "Please Select 1.5" x 3.5" - Mini 1.75" x 3.5" - Mini 2" x 2" - Square 2" x 3" -…" at bounding box center [499, 115] width 109 height 16
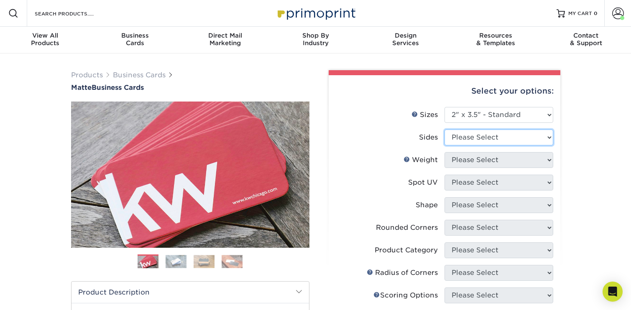
click at [519, 133] on select "Please Select Print Both Sides Print Front Only" at bounding box center [499, 138] width 109 height 16
select select "13abbda7-1d64-4f25-8bb2-c179b224825d"
click at [445, 130] on select "Please Select Print Both Sides Print Front Only" at bounding box center [499, 138] width 109 height 16
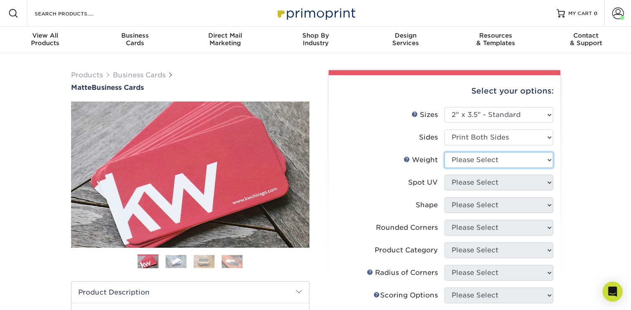
click at [524, 159] on select "Please Select 16PT 14PT" at bounding box center [499, 160] width 109 height 16
select select "14PT"
click at [445, 152] on select "Please Select 16PT 14PT" at bounding box center [499, 160] width 109 height 16
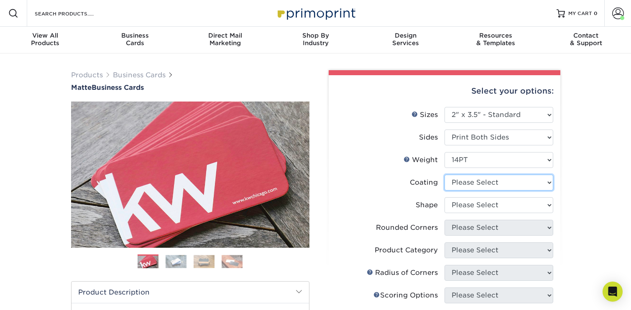
click at [532, 185] on select at bounding box center [499, 183] width 109 height 16
select select "121bb7b5-3b4d-429f-bd8d-bbf80e953313"
click at [445, 175] on select at bounding box center [499, 183] width 109 height 16
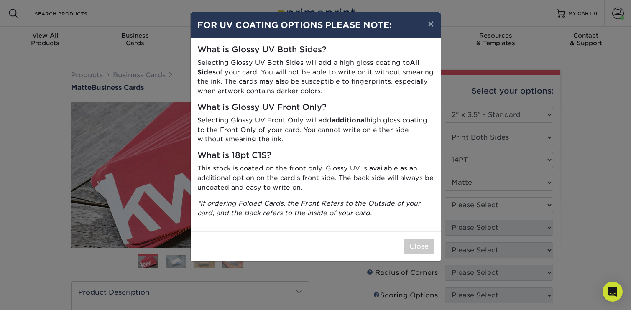
click at [535, 208] on div "× FOR UV COATING OPTIONS PLEASE NOTE: What is Glossy UV Both Sides? Selecting G…" at bounding box center [315, 155] width 631 height 310
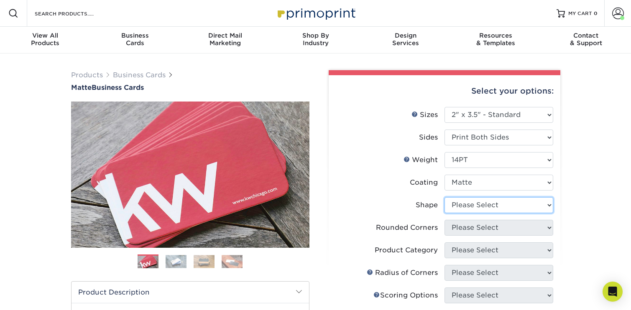
click at [531, 204] on select "Please Select Standard" at bounding box center [499, 206] width 109 height 16
select select "standard"
click at [445, 198] on select "Please Select Standard" at bounding box center [499, 206] width 109 height 16
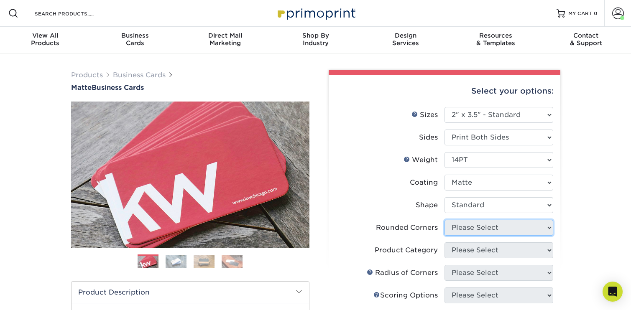
click at [531, 229] on select "Please Select Yes - Round 2 Corners Yes - Round 4 Corners No" at bounding box center [499, 228] width 109 height 16
select select "0"
click at [445, 220] on select "Please Select Yes - Round 2 Corners Yes - Round 4 Corners No" at bounding box center [499, 228] width 109 height 16
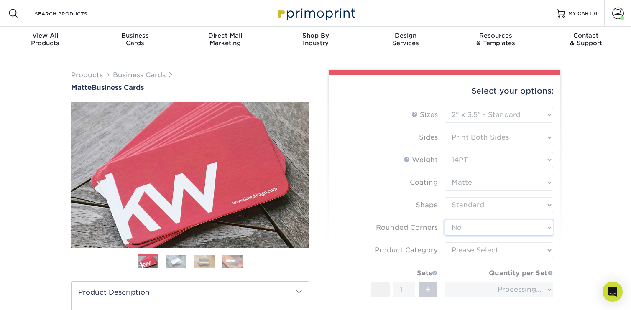
scroll to position [4, 0]
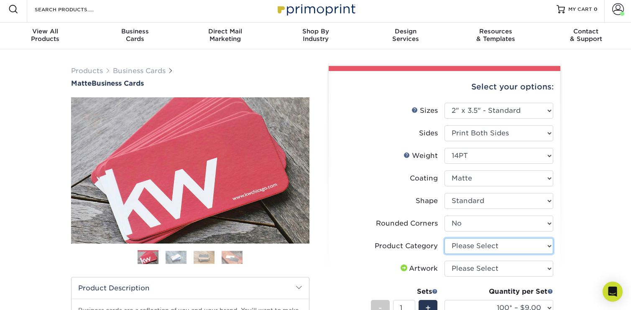
click at [547, 249] on select "Please Select Business Cards" at bounding box center [499, 247] width 109 height 16
select select "3b5148f1-0588-4f88-a218-97bcfdce65c1"
click at [445, 239] on select "Please Select Business Cards" at bounding box center [499, 247] width 109 height 16
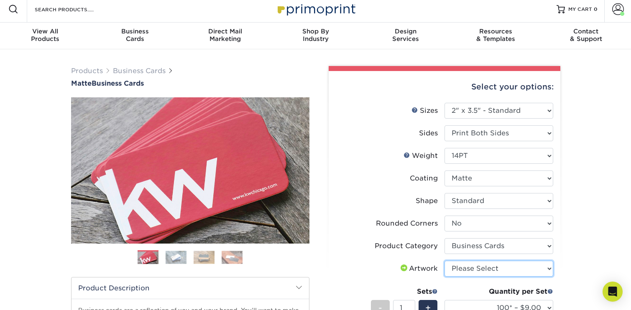
click at [526, 272] on select "Please Select I will upload files I need a design - $100" at bounding box center [499, 269] width 109 height 16
select select "upload"
click at [445, 261] on select "Please Select I will upload files I need a design - $100" at bounding box center [499, 269] width 109 height 16
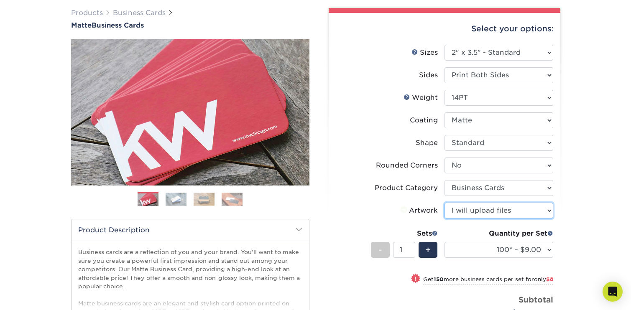
scroll to position [86, 0]
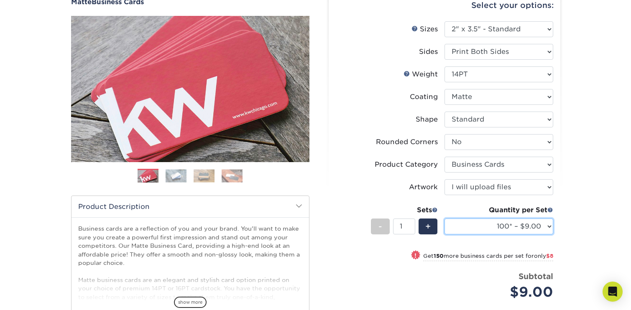
click at [544, 228] on select "100* – $9.00 250* – $17.00 500 – $33.00 1000 – $42.00 2500 – $75.00 5000 – $143…" at bounding box center [499, 227] width 109 height 16
select select "1000 – $42.00"
click at [445, 219] on select "100* – $9.00 250* – $17.00 500 – $33.00 1000 – $42.00 2500 – $75.00 5000 – $143…" at bounding box center [499, 227] width 109 height 16
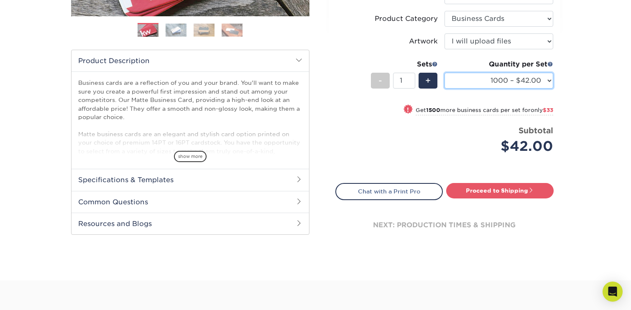
scroll to position [275, 0]
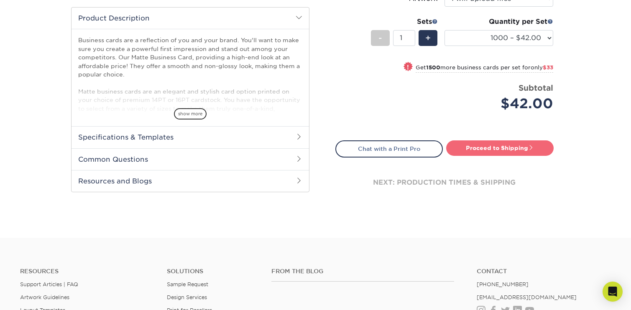
click at [493, 148] on link "Proceed to Shipping" at bounding box center [500, 148] width 108 height 15
type input "Set 1"
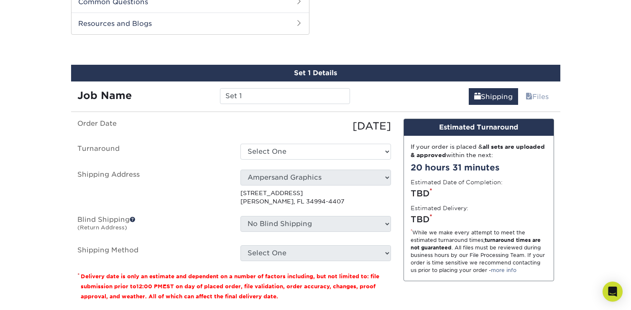
scroll to position [438, 0]
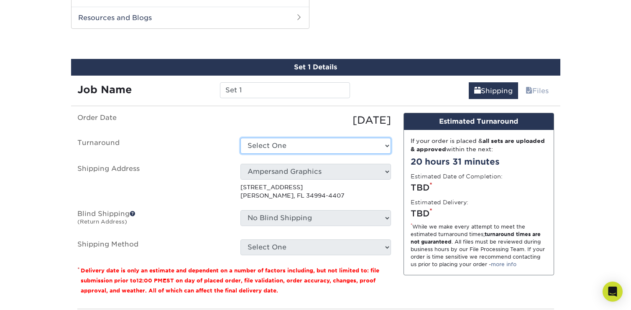
click at [380, 153] on select "Select One 2-4 Business Days 2 Day Next Business Day" at bounding box center [316, 146] width 151 height 16
select select "54041032-aa9f-439f-bce6-51c0ef7913ba"
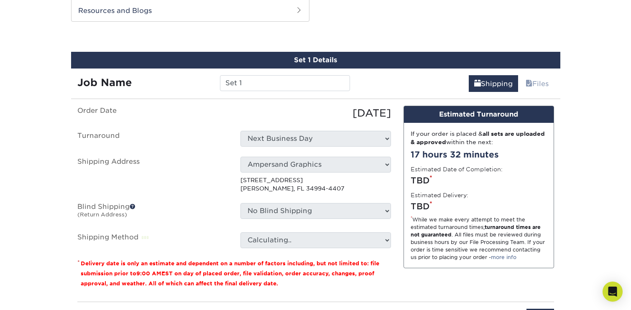
scroll to position [445, 0]
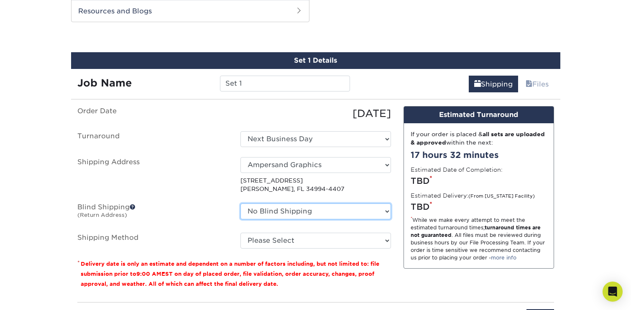
click at [377, 209] on select "No Blind Shipping Ampersand Graphics + Add New Address" at bounding box center [316, 212] width 151 height 16
select select "260382"
click at [241, 204] on select "No Blind Shipping Ampersand Graphics + Add New Address" at bounding box center [316, 212] width 151 height 16
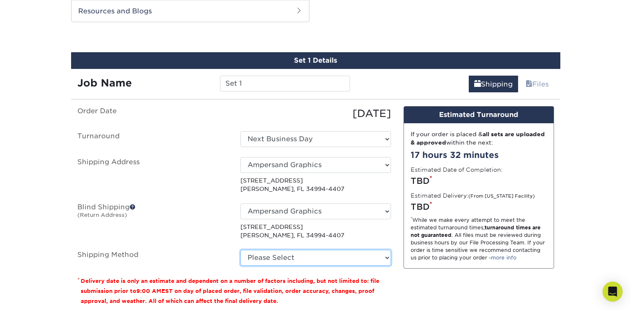
click at [378, 259] on select "Please Select Ground Shipping (+$8.96) 3 Day Shipping Service (+$15.34) 2 Day A…" at bounding box center [316, 258] width 151 height 16
select select "03"
click at [241, 250] on select "Please Select Ground Shipping (+$8.96) 3 Day Shipping Service (+$15.34) 2 Day A…" at bounding box center [316, 258] width 151 height 16
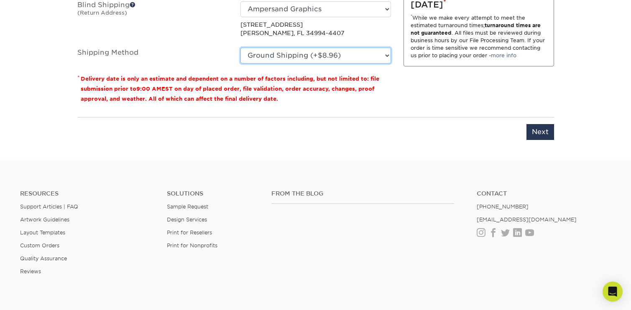
scroll to position [634, 0]
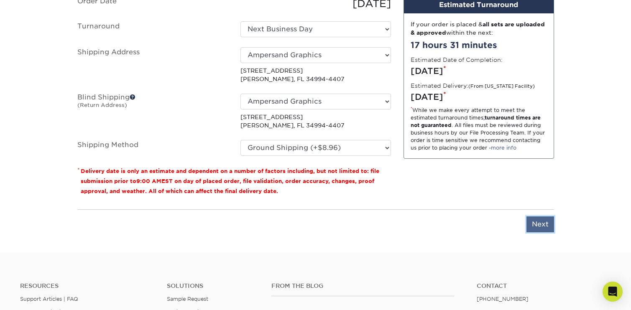
click at [538, 223] on input "Next" at bounding box center [541, 225] width 28 height 16
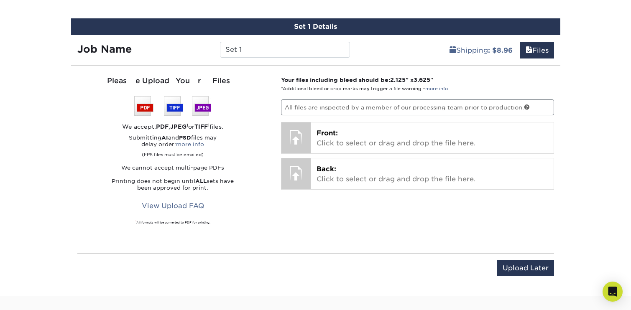
scroll to position [461, 0]
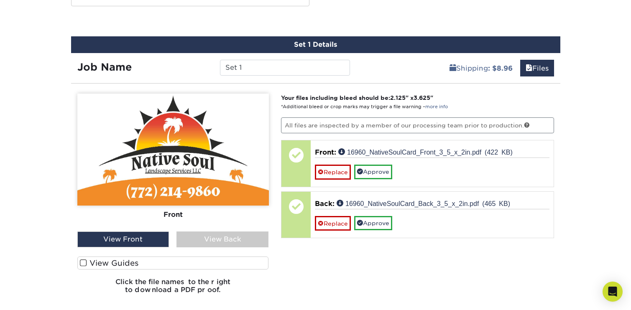
click at [218, 236] on div "View Back" at bounding box center [223, 240] width 92 height 16
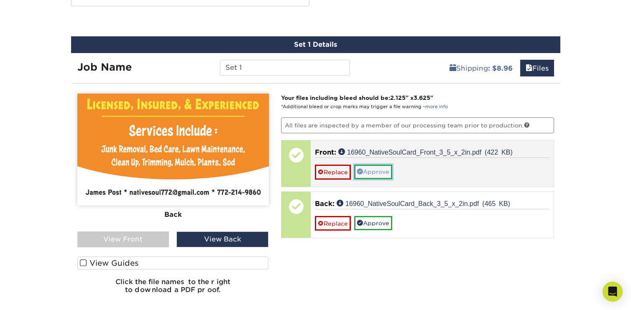
click at [375, 175] on link "Approve" at bounding box center [373, 172] width 38 height 14
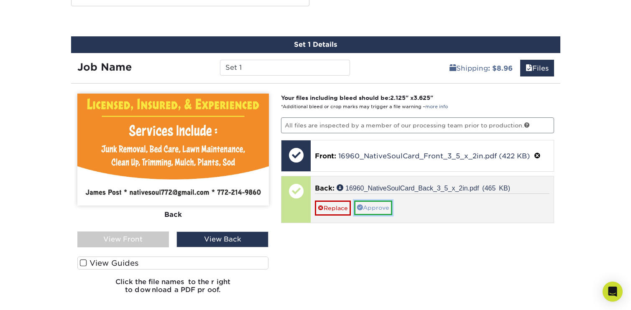
click at [376, 206] on link "Approve" at bounding box center [373, 208] width 38 height 14
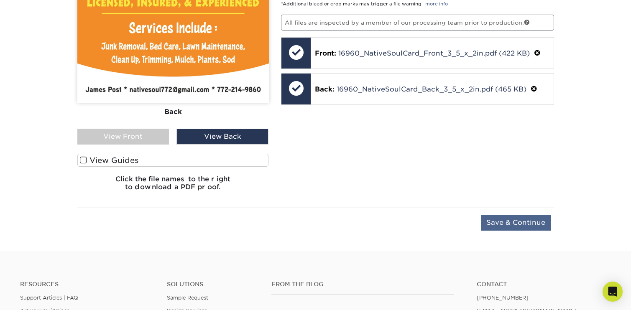
scroll to position [567, 0]
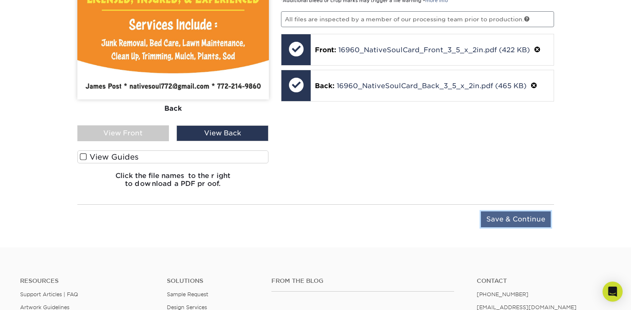
click at [529, 219] on input "Save & Continue" at bounding box center [516, 220] width 70 height 16
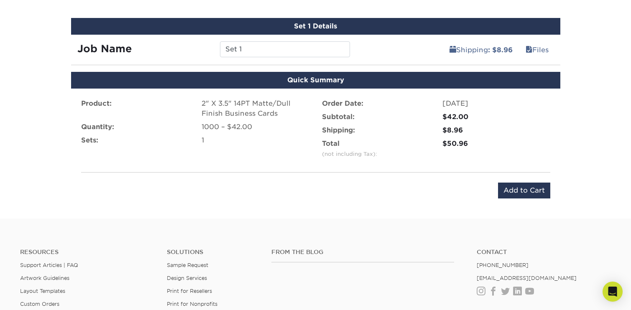
scroll to position [459, 0]
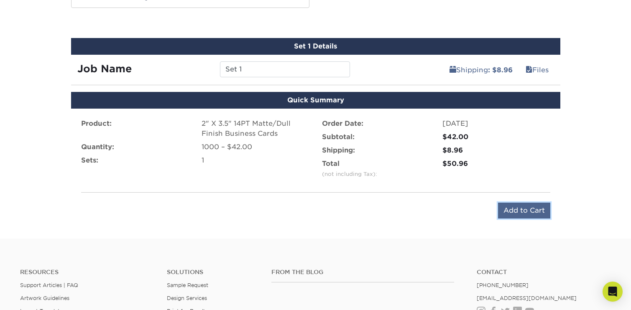
click at [529, 213] on input "Add to Cart" at bounding box center [524, 211] width 52 height 16
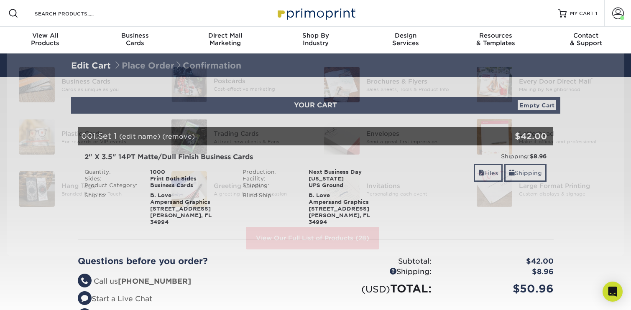
click at [121, 15] on div "Resources Menu Search Products Account [PERSON_NAME] Account Dashboard Active O…" at bounding box center [315, 13] width 631 height 27
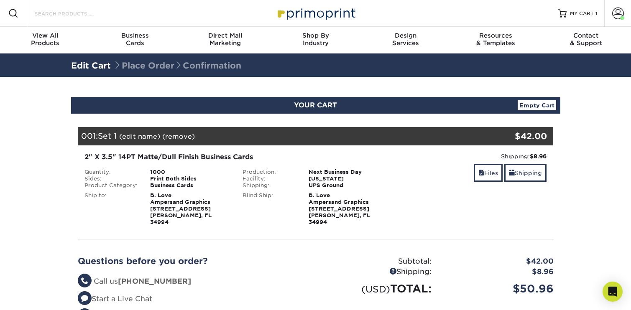
click at [91, 13] on input "Search Products" at bounding box center [75, 13] width 82 height 10
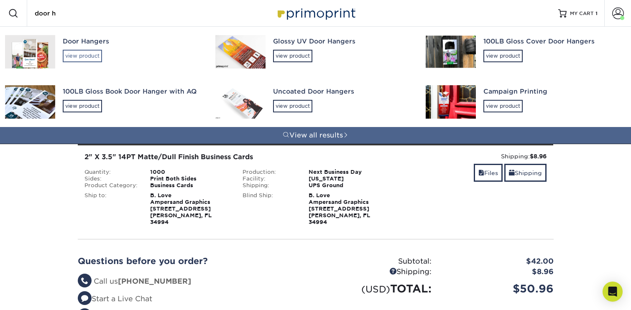
type input "door h"
click at [86, 54] on div "view product" at bounding box center [82, 56] width 39 height 13
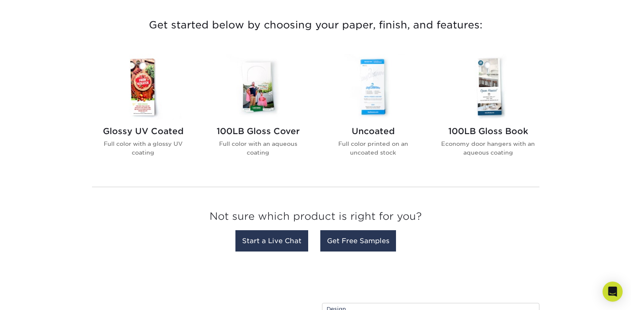
scroll to position [316, 0]
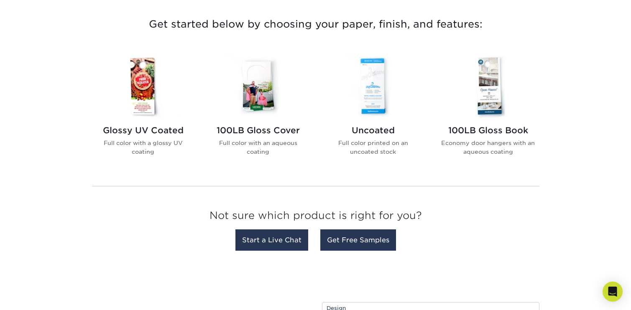
click at [386, 91] on img at bounding box center [373, 86] width 95 height 66
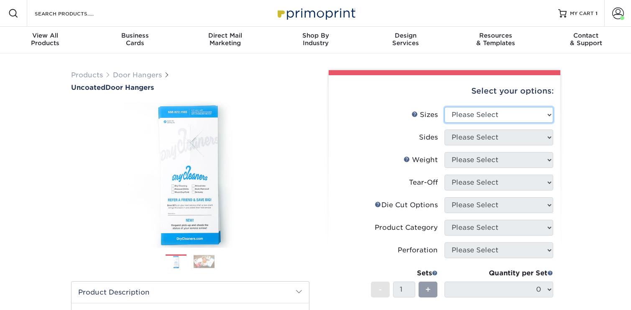
click at [518, 111] on select "Please Select 3.5" x 8.5" 3.5" x 11" 4" x 7" 4.25" x 11" 4.25" x 11"" at bounding box center [499, 115] width 109 height 16
select select "3.50x8.50"
click at [445, 107] on select "Please Select 3.5" x 8.5" 3.5" x 11" 4" x 7" 4.25" x 11" 4.25" x 11"" at bounding box center [499, 115] width 109 height 16
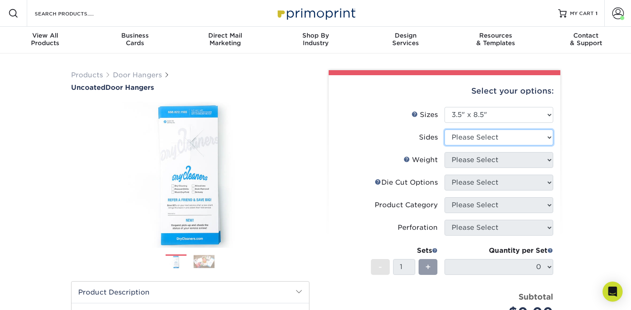
click at [515, 138] on select "Please Select Print Both Sides Print Front Only" at bounding box center [499, 138] width 109 height 16
select select "32d3c223-f82c-492b-b915-ba065a00862f"
click at [445, 130] on select "Please Select Print Both Sides Print Front Only" at bounding box center [499, 138] width 109 height 16
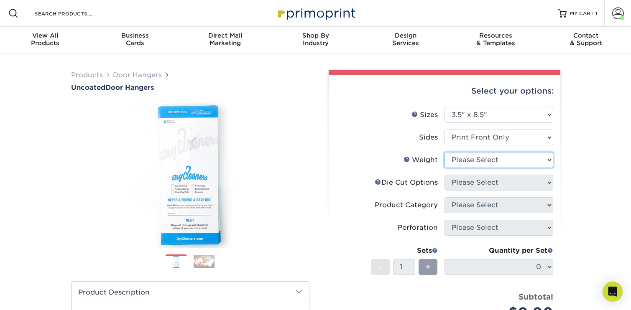
click at [517, 160] on select "Please Select 14PT 16PT 14PT Uncoated" at bounding box center [499, 160] width 109 height 16
select select "14PT"
click at [445, 152] on select "Please Select 14PT 16PT 14PT Uncoated" at bounding box center [499, 160] width 109 height 16
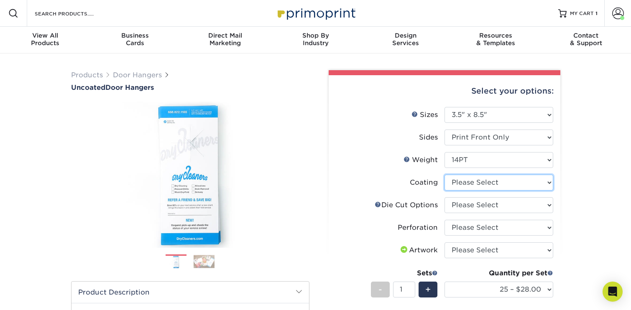
click at [538, 181] on select at bounding box center [499, 183] width 109 height 16
select select "3e7618de-abca-4bda-9f97-8b9129e913d8"
click at [445, 175] on select at bounding box center [499, 183] width 109 height 16
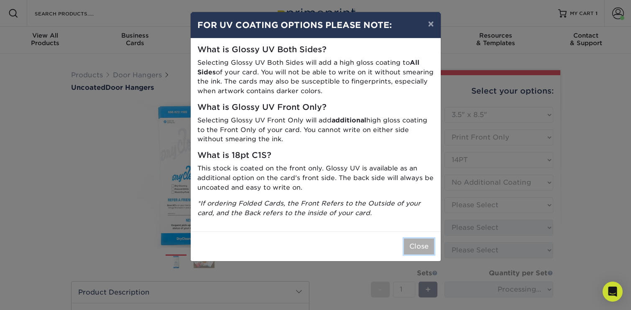
click at [423, 243] on button "Close" at bounding box center [419, 247] width 30 height 16
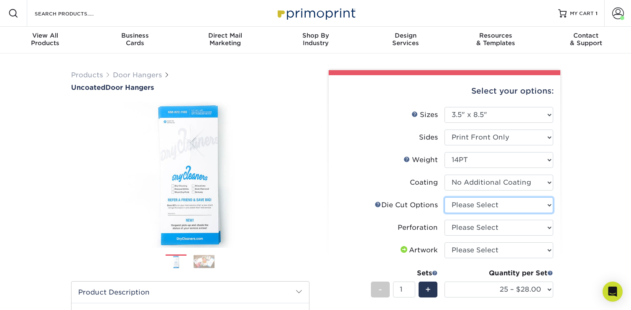
click at [540, 206] on select "Please Select Standard Die Cut Arch Die Cut Starburst Die Cut" at bounding box center [499, 206] width 109 height 16
select select "fe6a4ed8-5803-433c-b773-a25a7b955e98"
click at [445, 198] on select "Please Select Standard Die Cut Arch Die Cut Starburst Die Cut" at bounding box center [499, 206] width 109 height 16
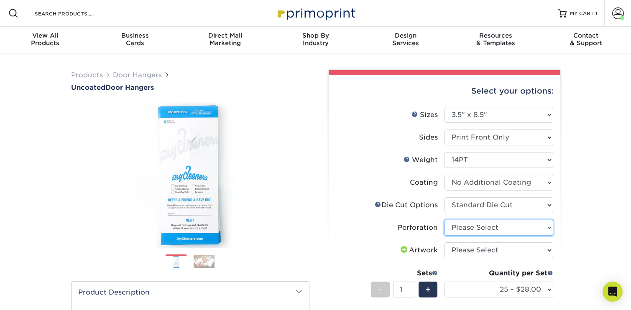
click at [541, 233] on select "Please Select Perforation 2" from Bottom Perforation 2" from Right" at bounding box center [499, 228] width 109 height 16
select select "818a9c51-d57a-4cd5-8314-7fd31c7ac272"
click at [445, 220] on select "Please Select Perforation 2" from Bottom Perforation 2" from Right" at bounding box center [499, 228] width 109 height 16
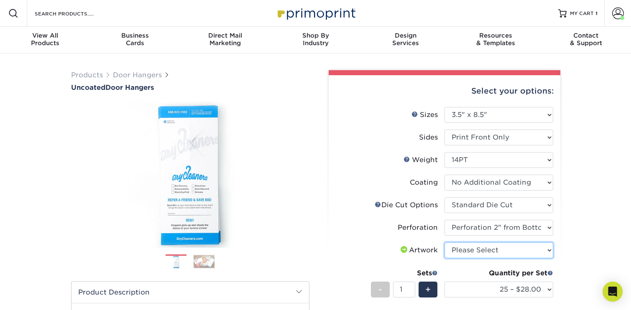
click at [536, 248] on select "Please Select I will upload files I need a design - $100" at bounding box center [499, 251] width 109 height 16
select select "upload"
click at [445, 243] on select "Please Select I will upload files I need a design - $100" at bounding box center [499, 251] width 109 height 16
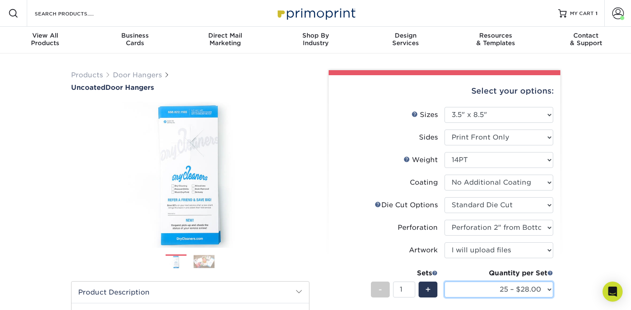
click at [549, 291] on select "25 – $28.00 50 – $31.00 75 – $33.00 100 – $31.00 250 – $59.00 500 – $118.00" at bounding box center [499, 290] width 109 height 16
select select "500 – $118.00"
click at [445, 282] on select "25 – $28.00 50 – $31.00 75 – $33.00 100 – $31.00 250 – $59.00 500 – $118.00" at bounding box center [499, 290] width 109 height 16
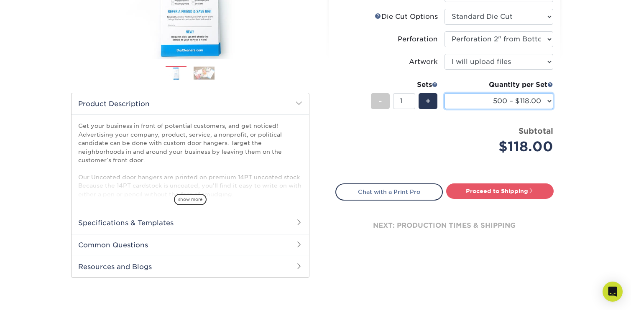
scroll to position [196, 0]
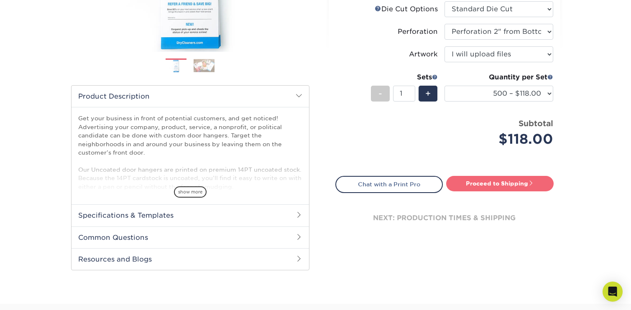
click at [493, 185] on link "Proceed to Shipping" at bounding box center [500, 183] width 108 height 15
type input "Set 1"
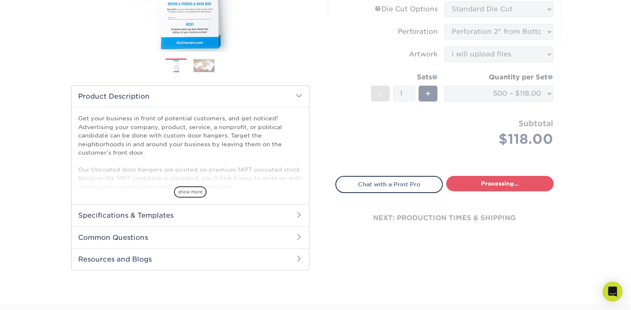
select select "a06aa3d3-51b7-401b-a431-60dcc4eea334"
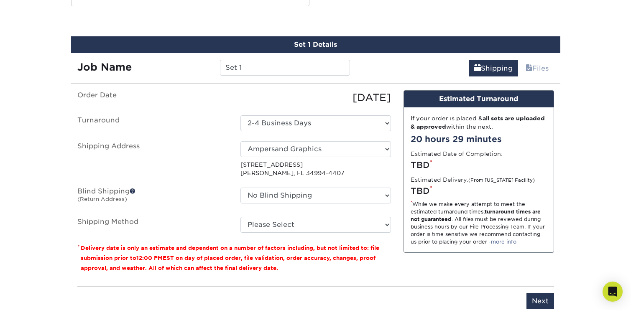
scroll to position [465, 0]
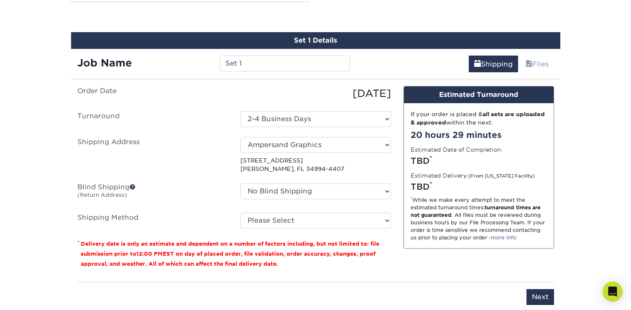
click at [373, 203] on div "No Blind Shipping Ampersand Graphics + Add New Address" at bounding box center [315, 193] width 163 height 19
click at [374, 196] on select "No Blind Shipping Ampersand Graphics + Add New Address" at bounding box center [316, 192] width 151 height 16
select select "260382"
click at [241, 184] on select "No Blind Shipping Ampersand Graphics + Add New Address" at bounding box center [316, 192] width 151 height 16
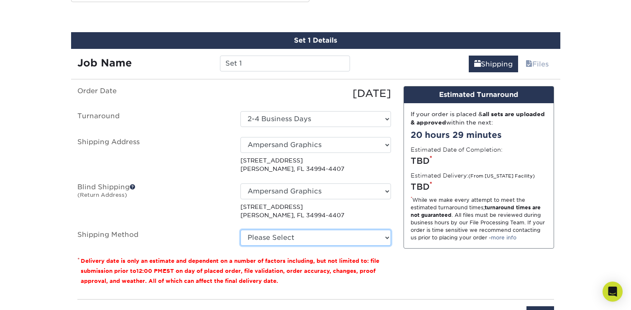
click at [373, 236] on select "Please Select Ground Shipping (+$17.36) 3 Day Shipping Service (+$29.76) 2 Day …" at bounding box center [316, 238] width 151 height 16
select select "03"
click at [241, 230] on select "Please Select Ground Shipping (+$17.36) 3 Day Shipping Service (+$29.76) 2 Day …" at bounding box center [316, 238] width 151 height 16
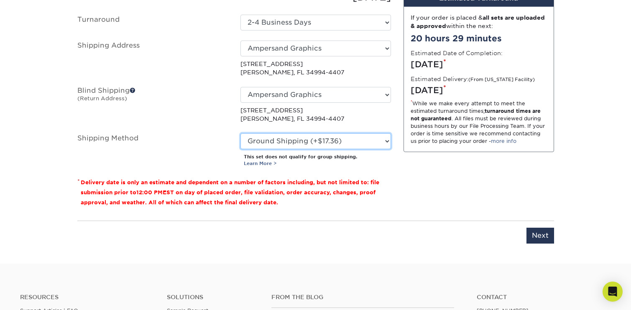
scroll to position [607, 0]
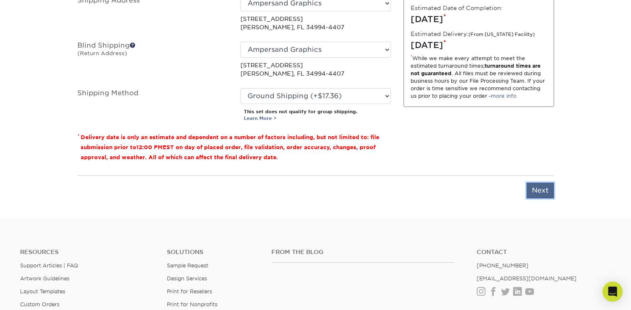
click at [532, 195] on input "Next" at bounding box center [541, 191] width 28 height 16
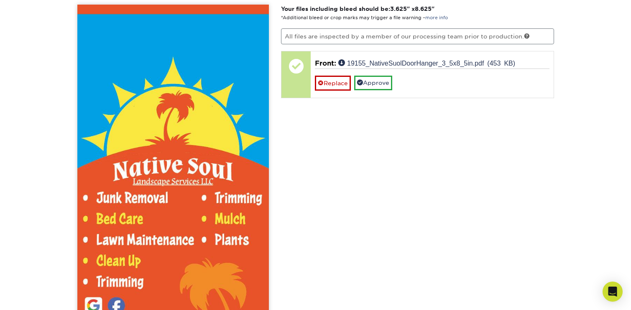
scroll to position [550, 0]
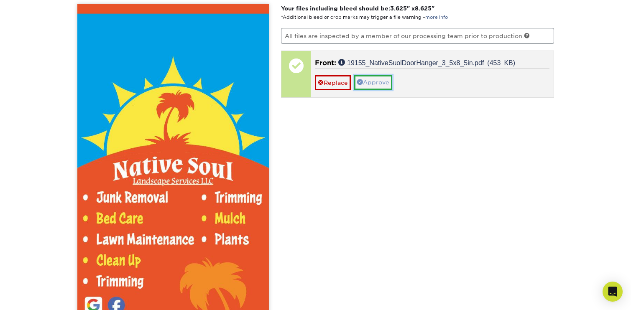
click at [370, 82] on link "Approve" at bounding box center [373, 82] width 38 height 14
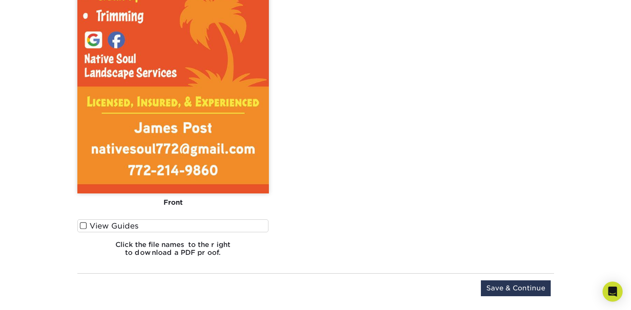
scroll to position [881, 0]
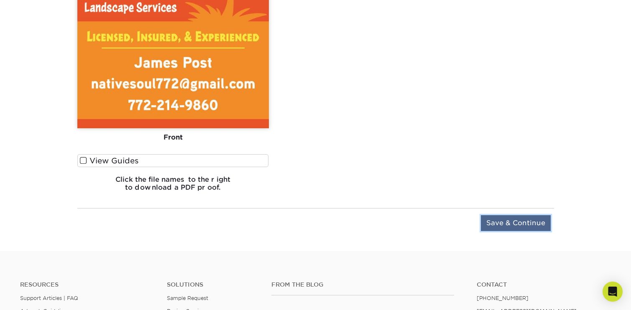
click at [537, 224] on input "Save & Continue" at bounding box center [516, 224] width 70 height 16
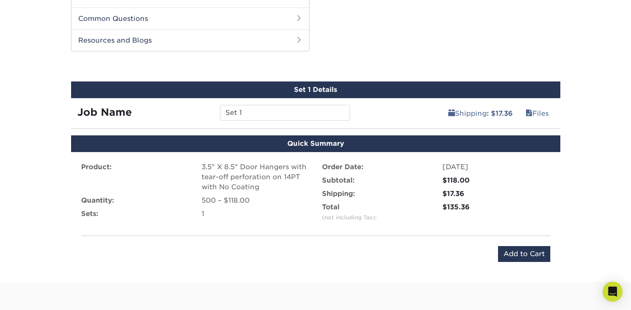
scroll to position [490, 0]
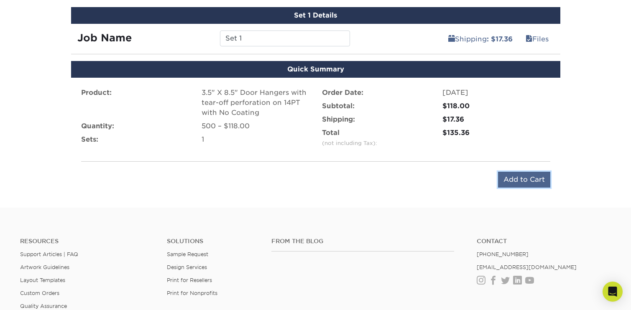
click at [534, 184] on input "Add to Cart" at bounding box center [524, 180] width 52 height 16
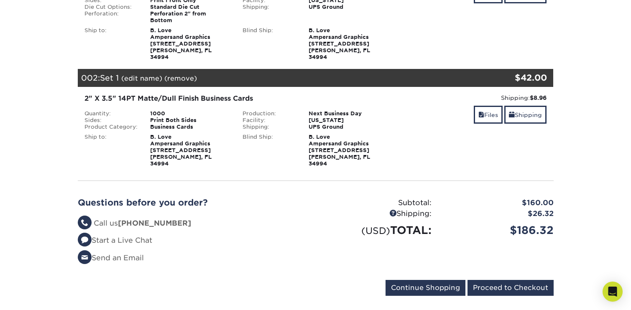
scroll to position [186, 0]
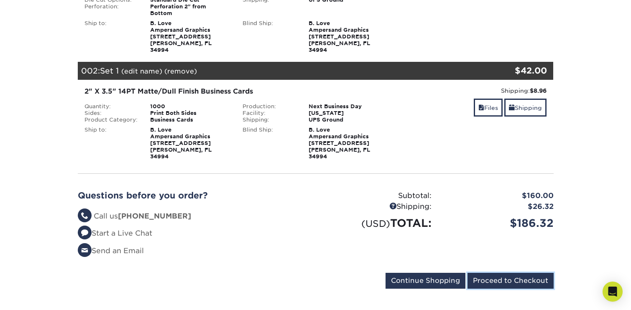
drag, startPoint x: 498, startPoint y: 262, endPoint x: 444, endPoint y: 177, distance: 100.8
click at [444, 178] on div "Your Cart is Empty View Account Active Orders Order History Contact Us Business…" at bounding box center [316, 116] width 476 height 351
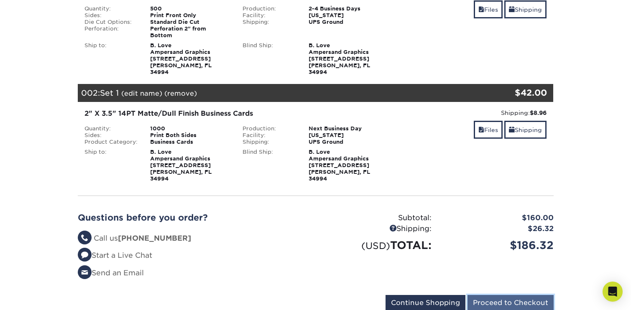
click at [504, 295] on input "Proceed to Checkout" at bounding box center [511, 303] width 86 height 16
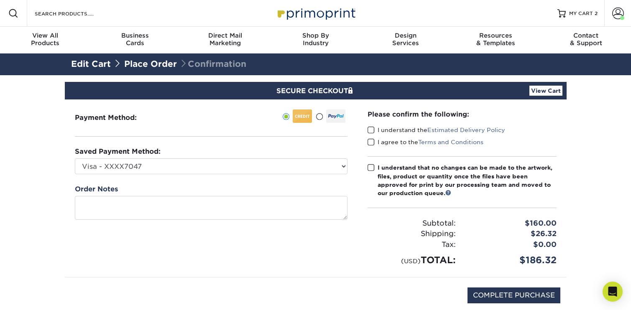
click at [369, 126] on span at bounding box center [371, 130] width 7 height 8
click at [0, 0] on input "I understand the Estimated Delivery Policy" at bounding box center [0, 0] width 0 height 0
click at [370, 144] on span at bounding box center [371, 143] width 7 height 8
click at [0, 0] on input "I agree to the Terms and Conditions" at bounding box center [0, 0] width 0 height 0
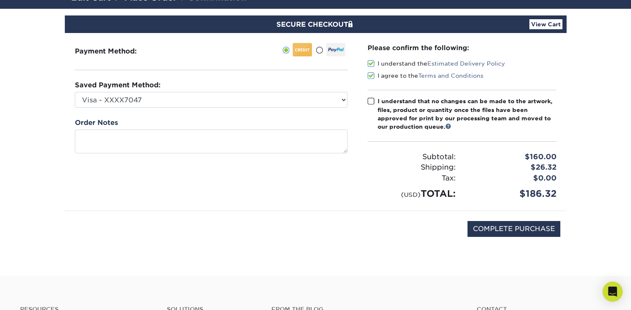
scroll to position [73, 0]
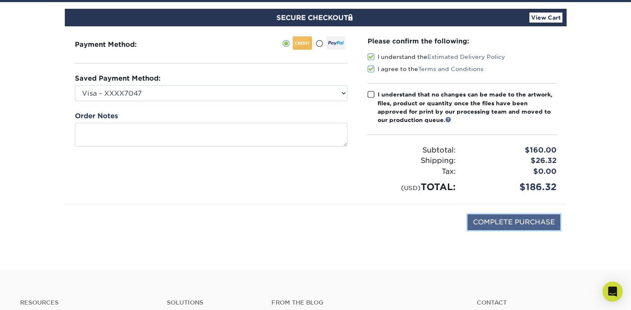
click at [507, 226] on input "COMPLETE PURCHASE" at bounding box center [514, 223] width 93 height 16
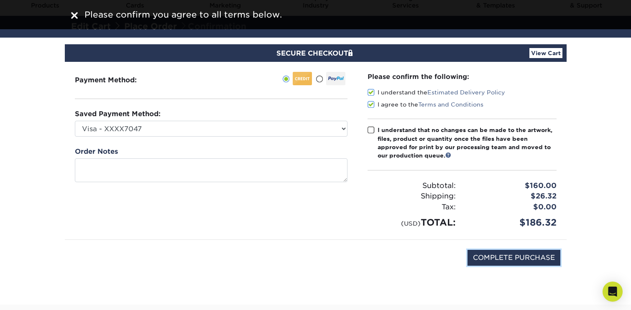
scroll to position [39, 0]
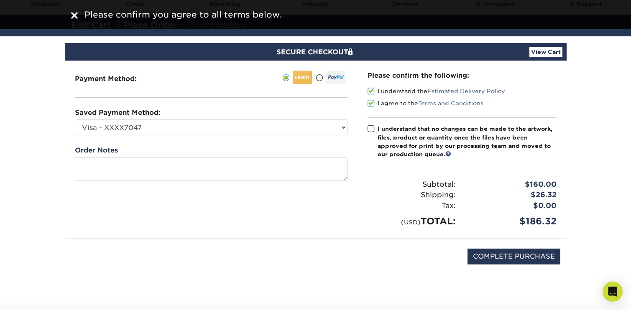
click at [370, 132] on span at bounding box center [371, 129] width 7 height 8
click at [0, 0] on input "I understand that no changes can be made to the artwork, files, product or quan…" at bounding box center [0, 0] width 0 height 0
click at [522, 258] on input "COMPLETE PURCHASE" at bounding box center [514, 257] width 93 height 16
type input "PROCESSING, PLEASE WAIT..."
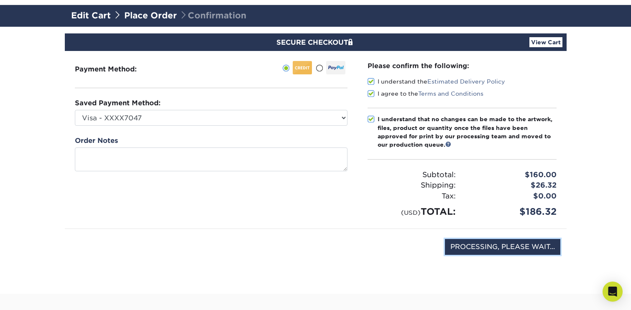
scroll to position [52, 0]
